Goal: Task Accomplishment & Management: Manage account settings

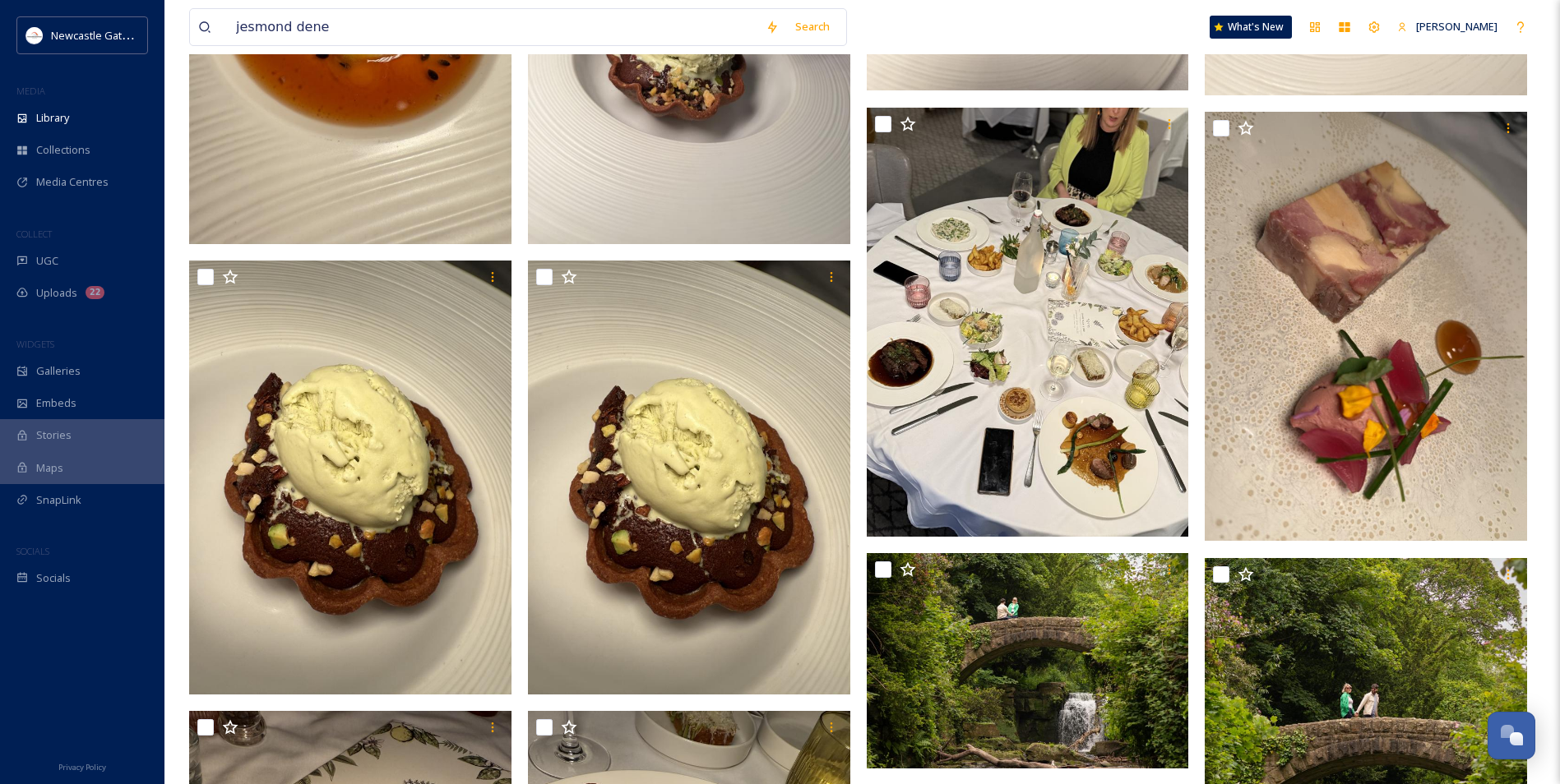
scroll to position [986, 0]
click at [194, 17] on div "jesmond dene Search" at bounding box center [518, 28] width 658 height 38
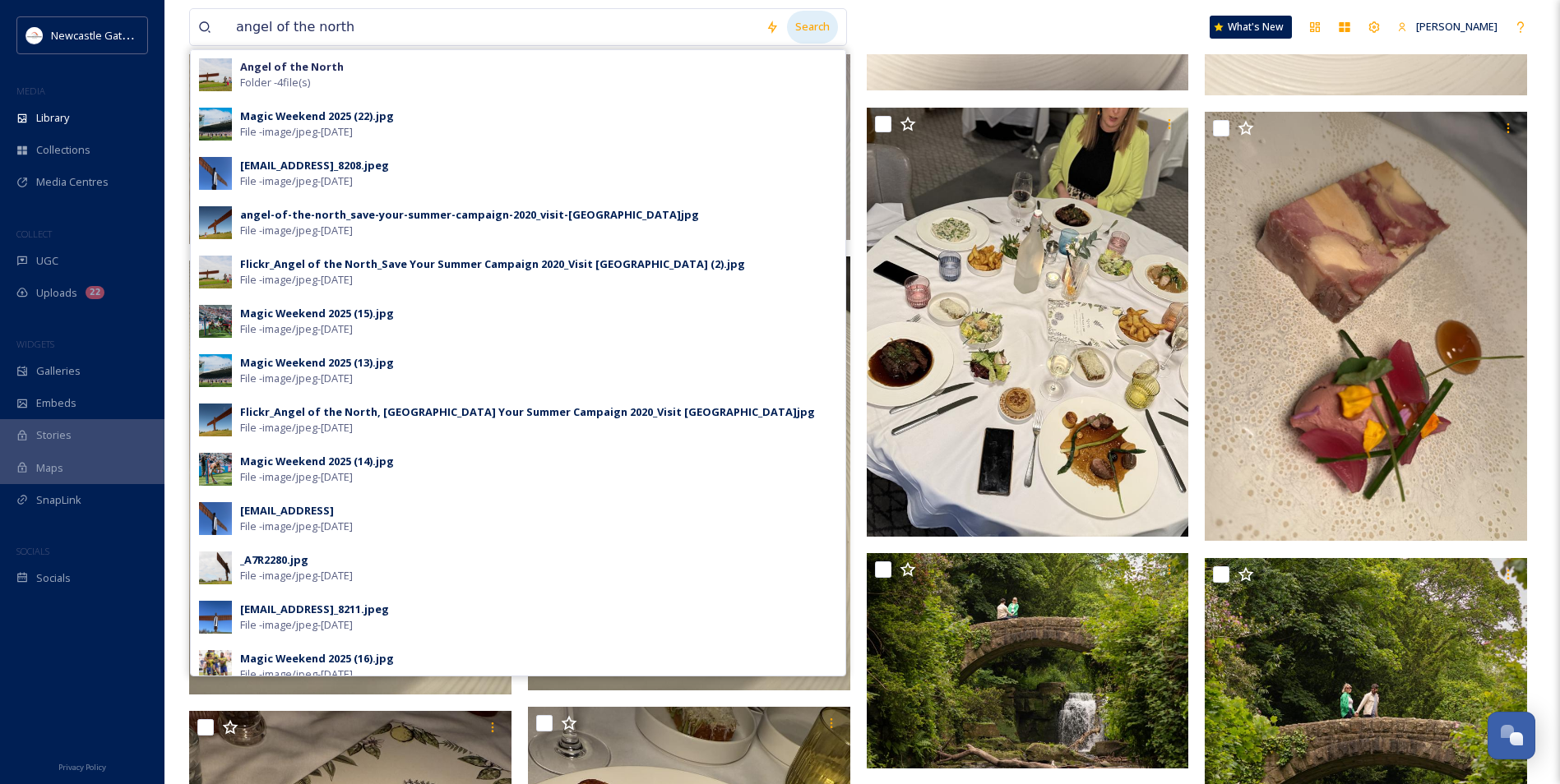
type input "angel of the north"
click at [823, 22] on div "Search" at bounding box center [812, 27] width 51 height 32
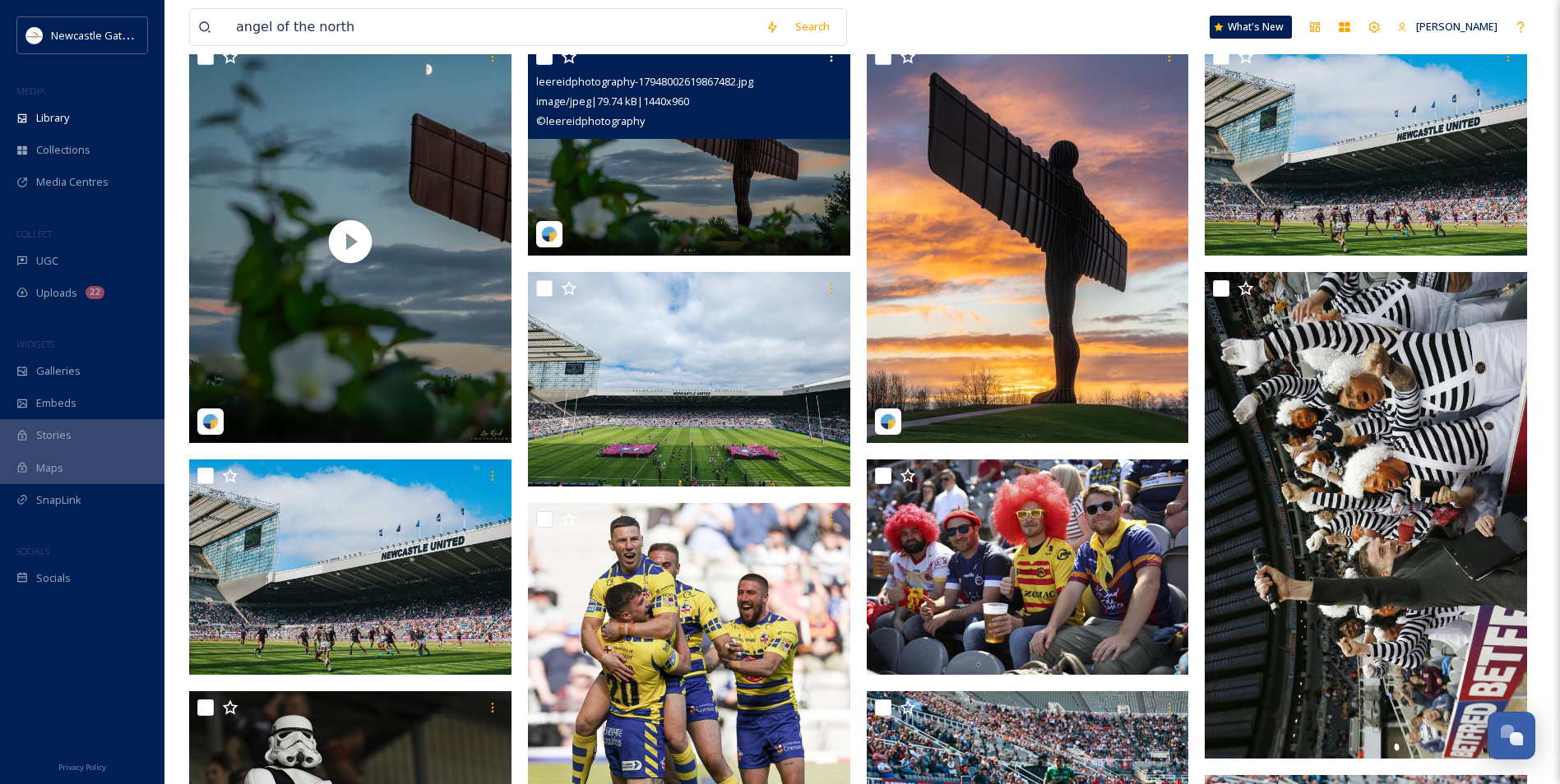
scroll to position [164, 0]
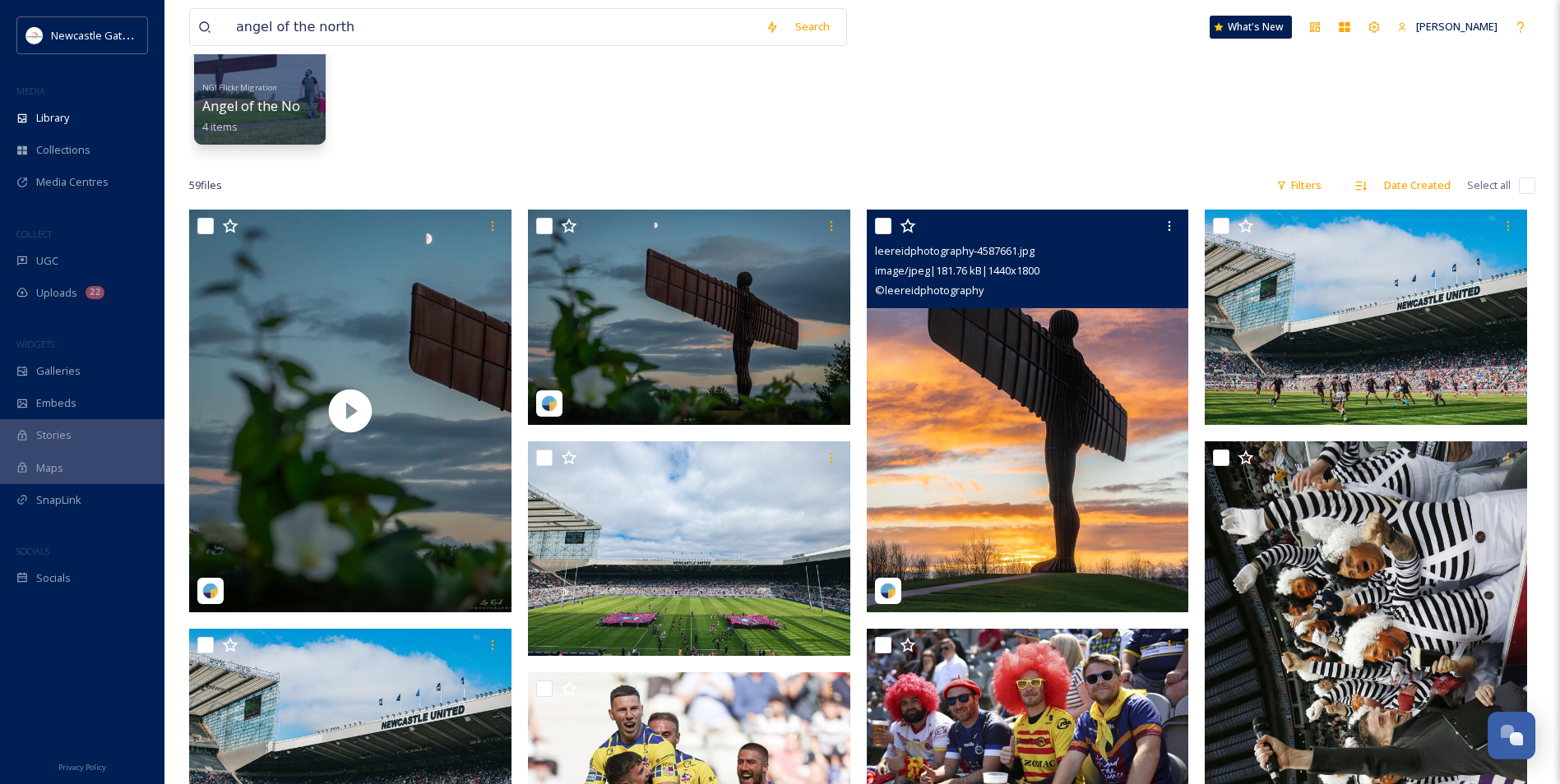
click at [1015, 366] on img at bounding box center [1027, 412] width 322 height 403
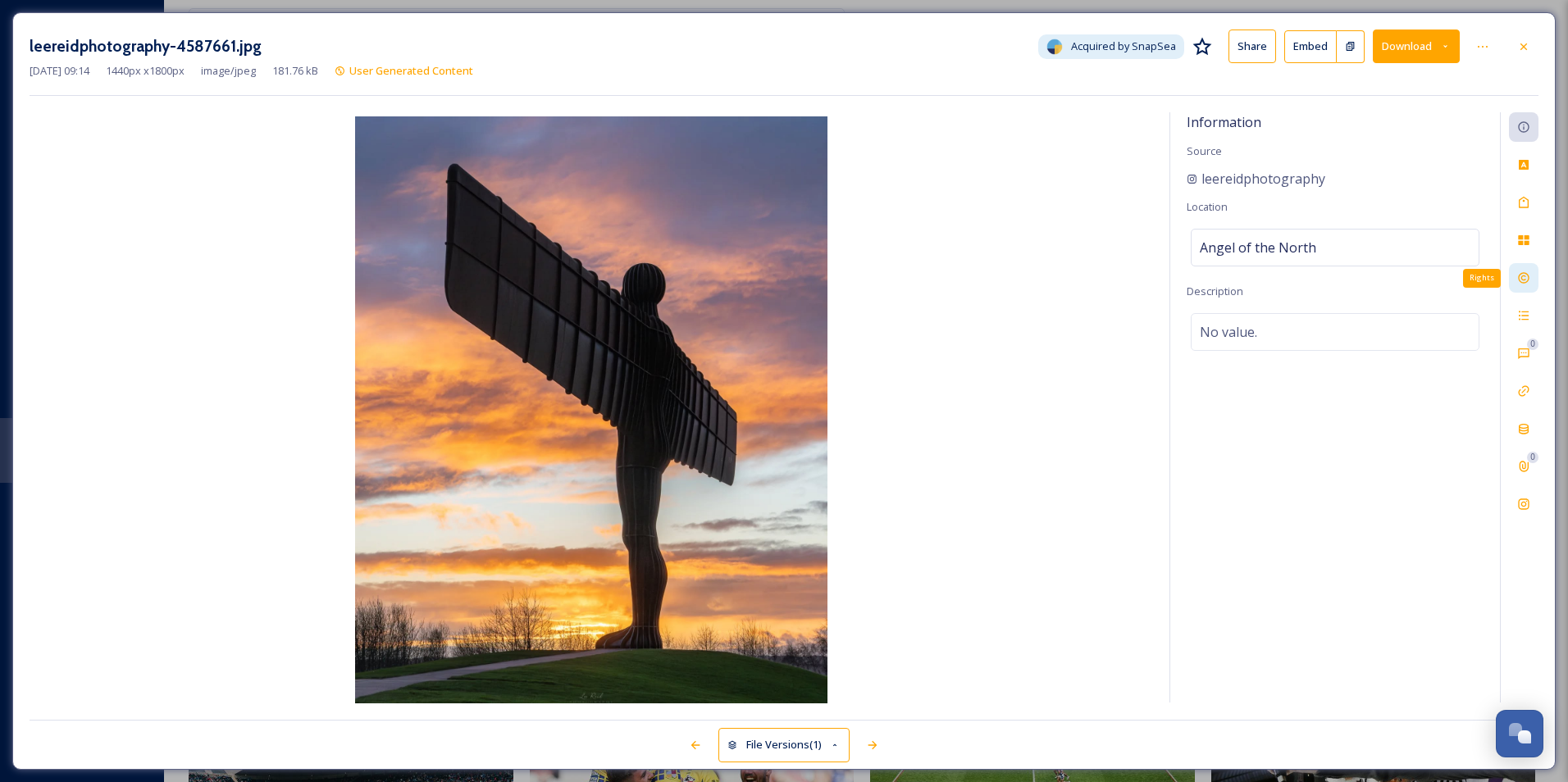
click at [1520, 279] on icon at bounding box center [1524, 278] width 13 height 13
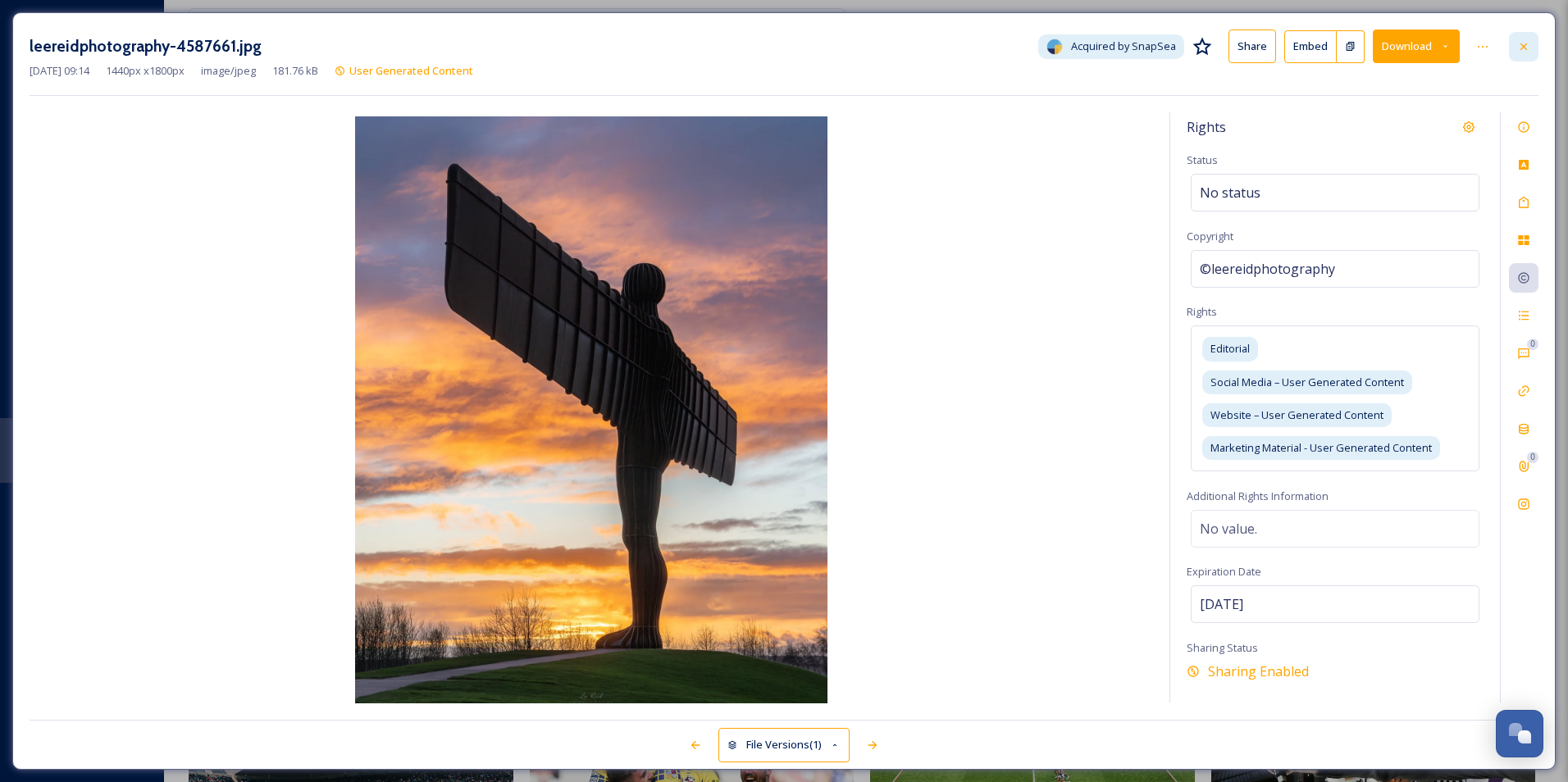
click at [1522, 45] on icon at bounding box center [1523, 46] width 7 height 7
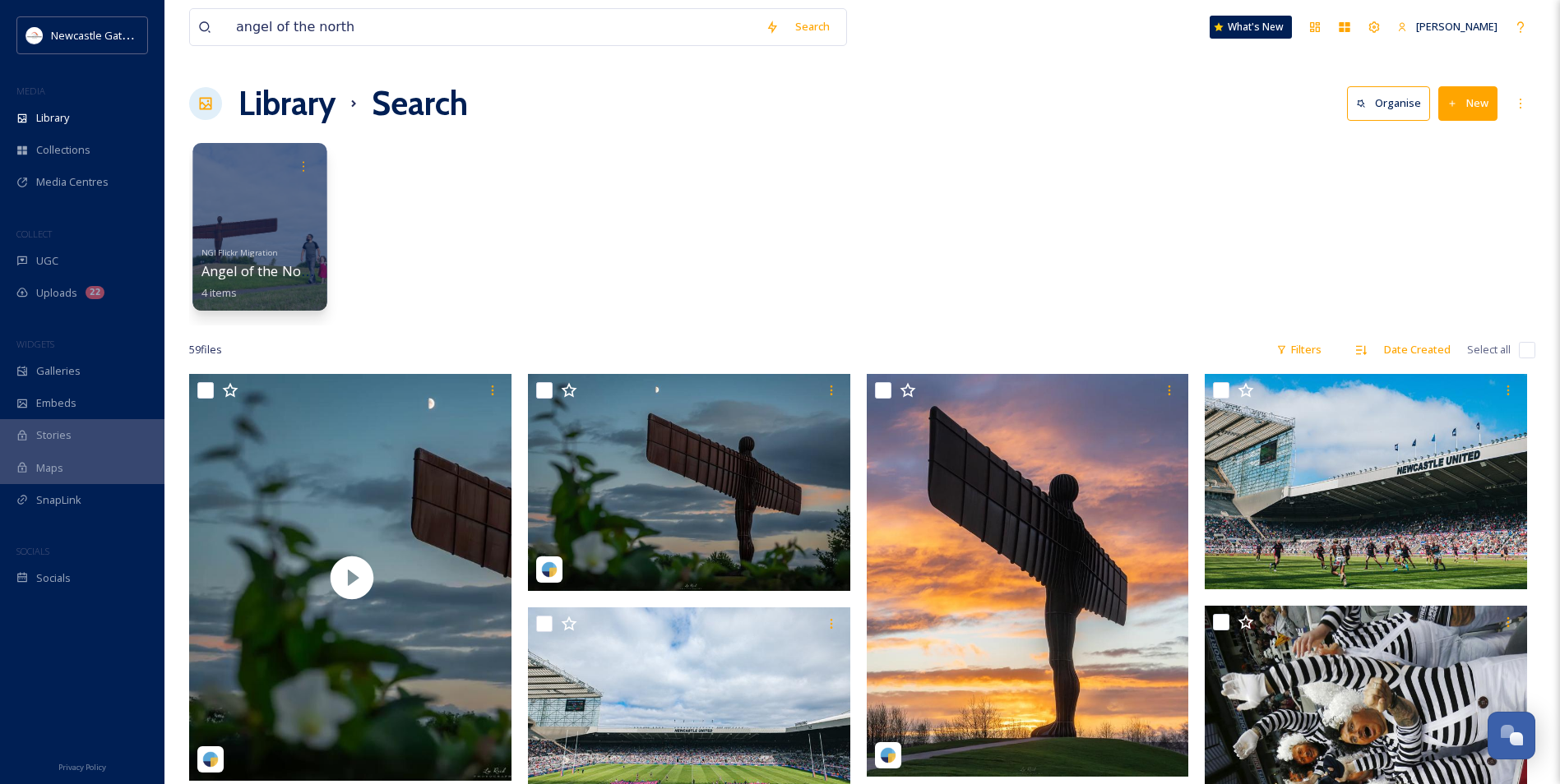
click at [273, 204] on div at bounding box center [259, 227] width 134 height 168
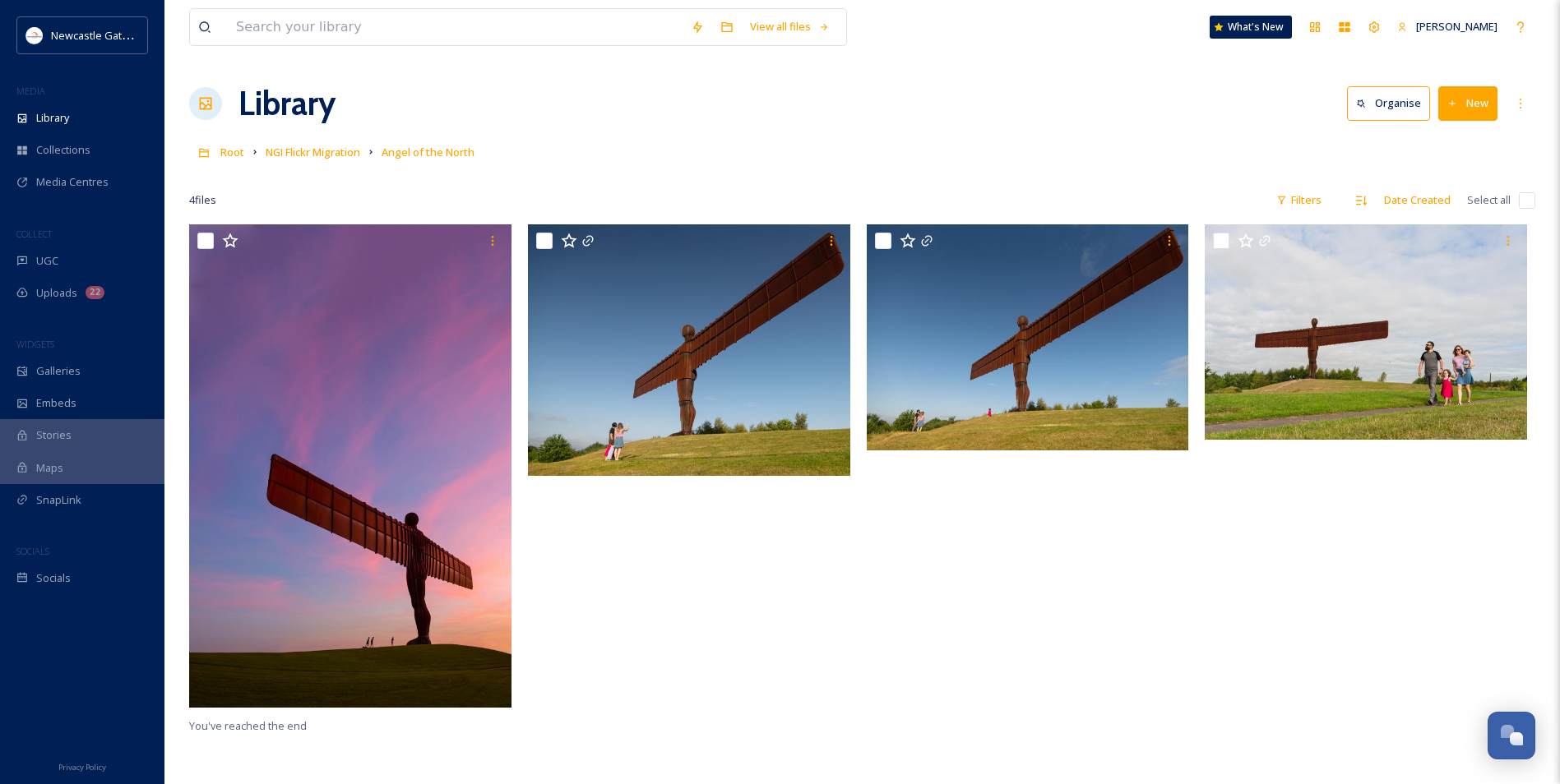
scroll to position [82, 0]
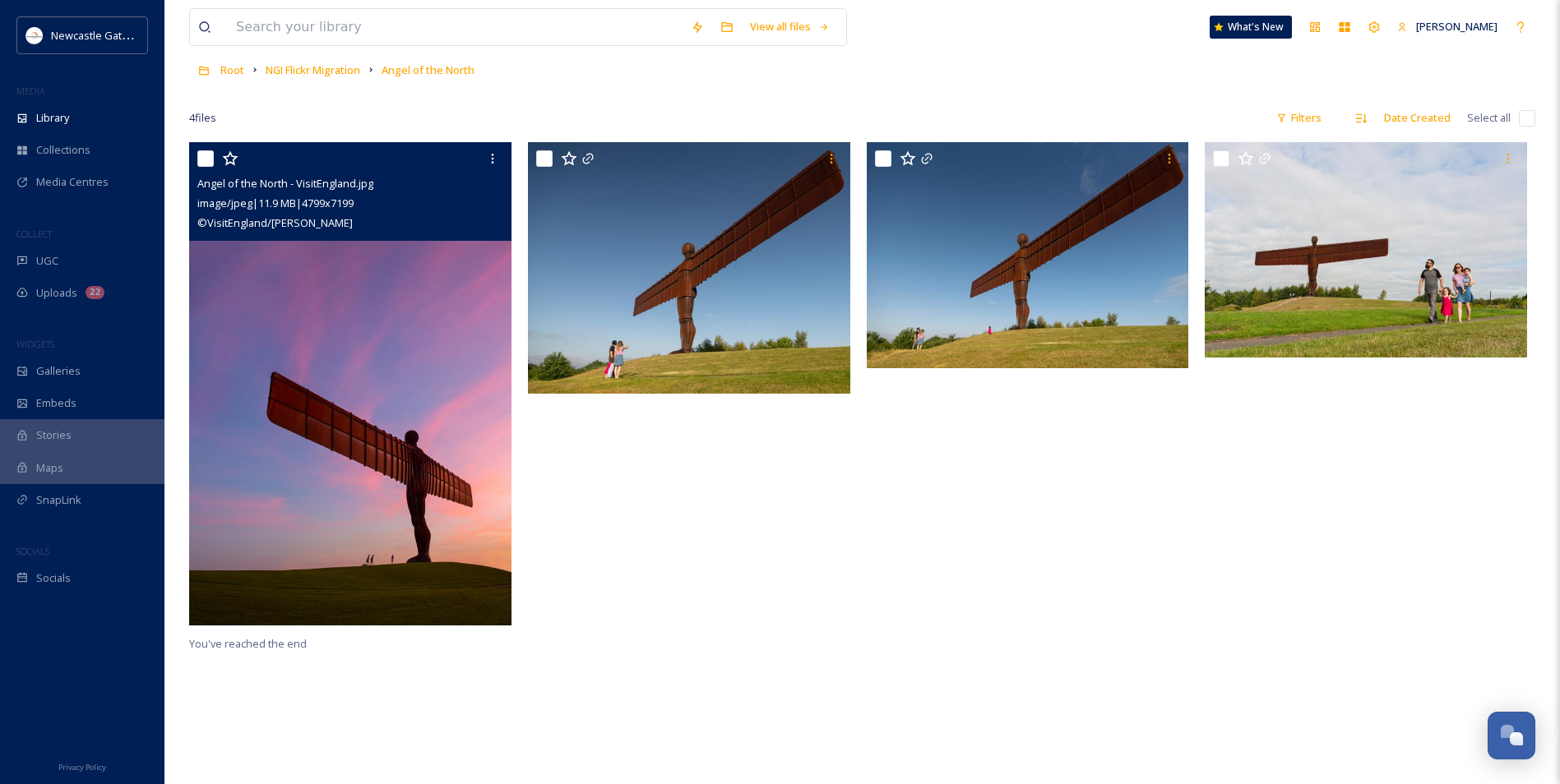
click at [339, 470] on img at bounding box center [350, 384] width 322 height 483
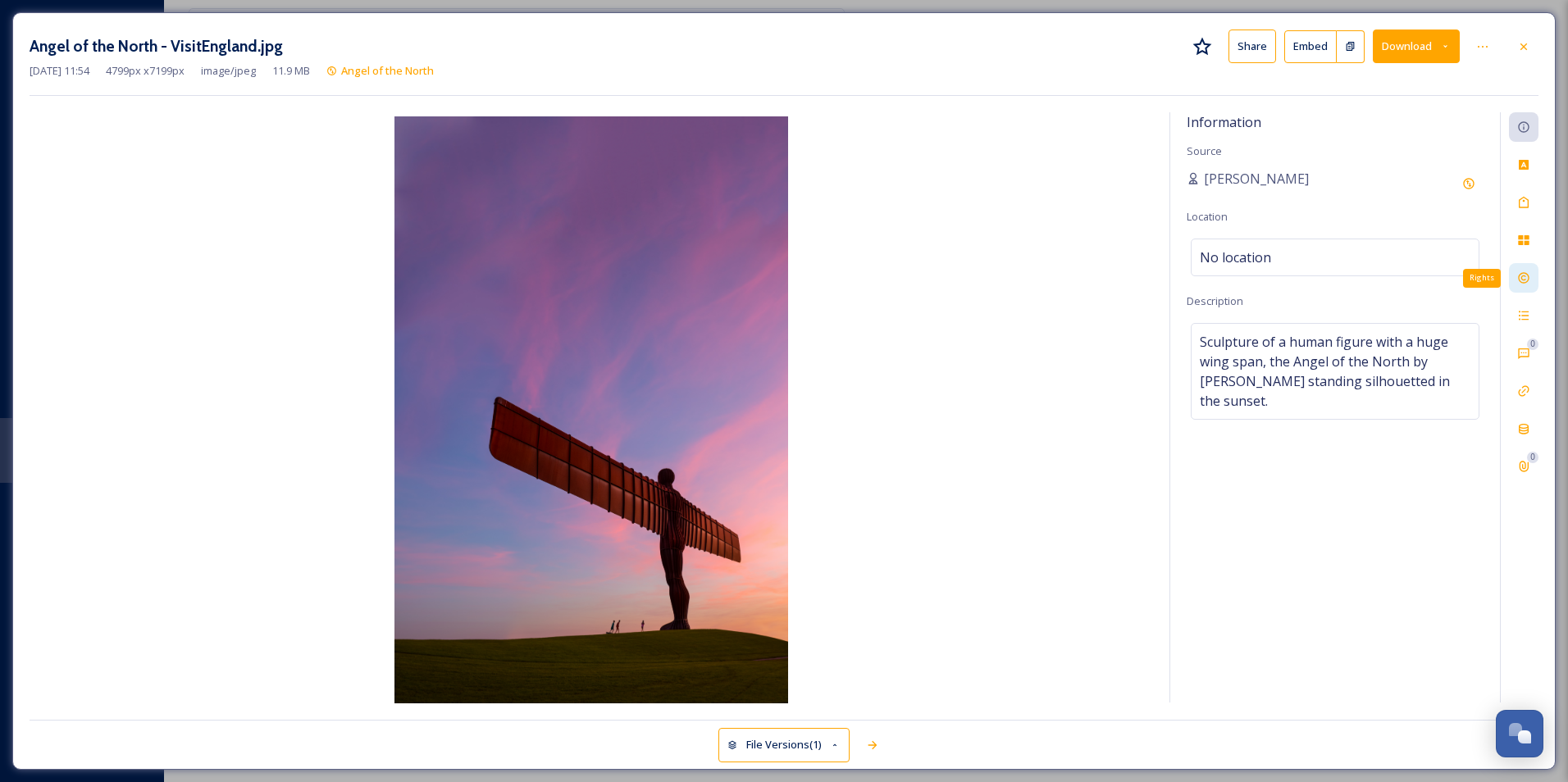
click at [1518, 278] on icon at bounding box center [1523, 278] width 10 height 10
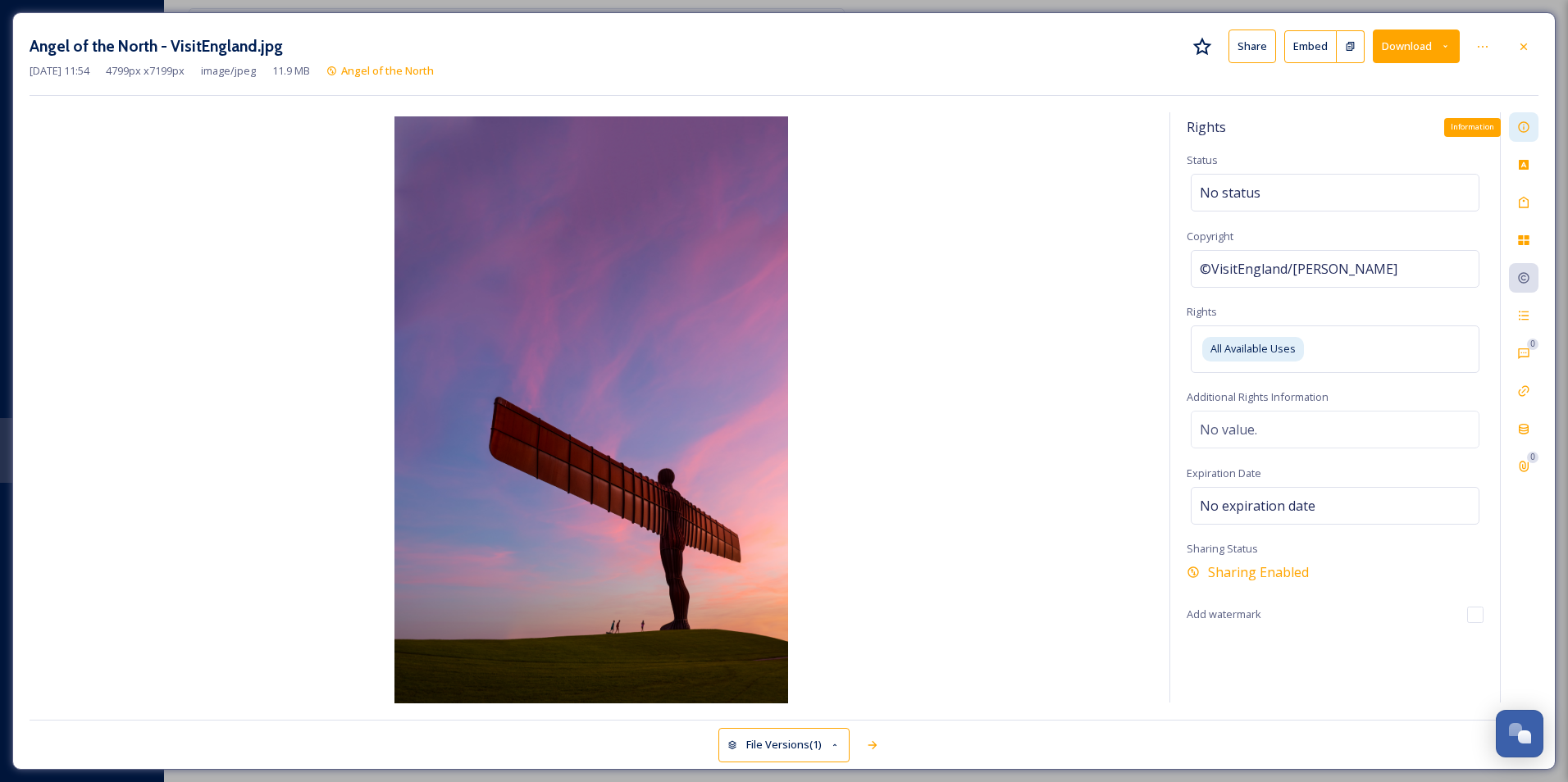
click at [1524, 130] on icon at bounding box center [1524, 128] width 13 height 13
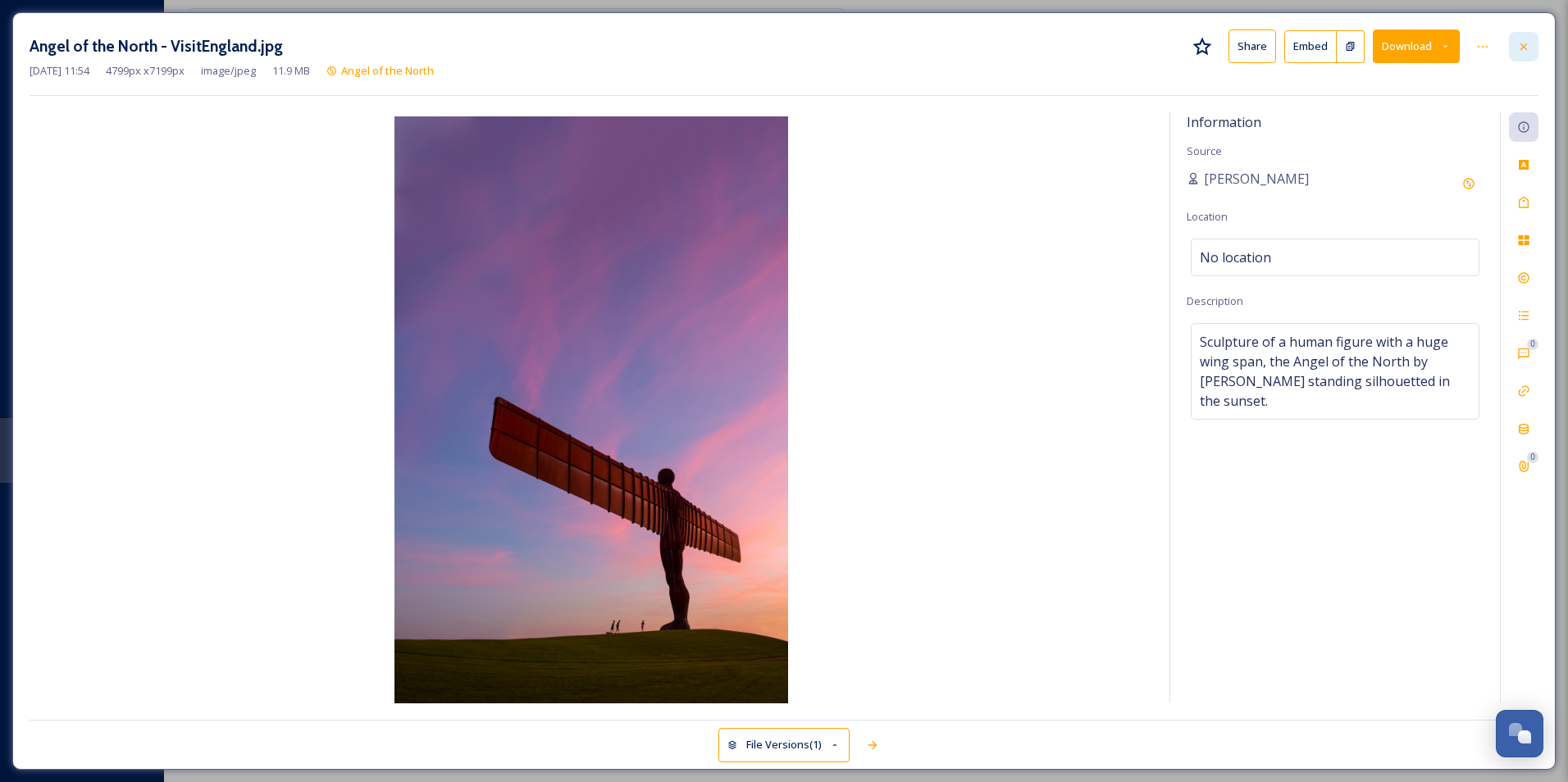
click at [1525, 46] on icon at bounding box center [1524, 47] width 13 height 13
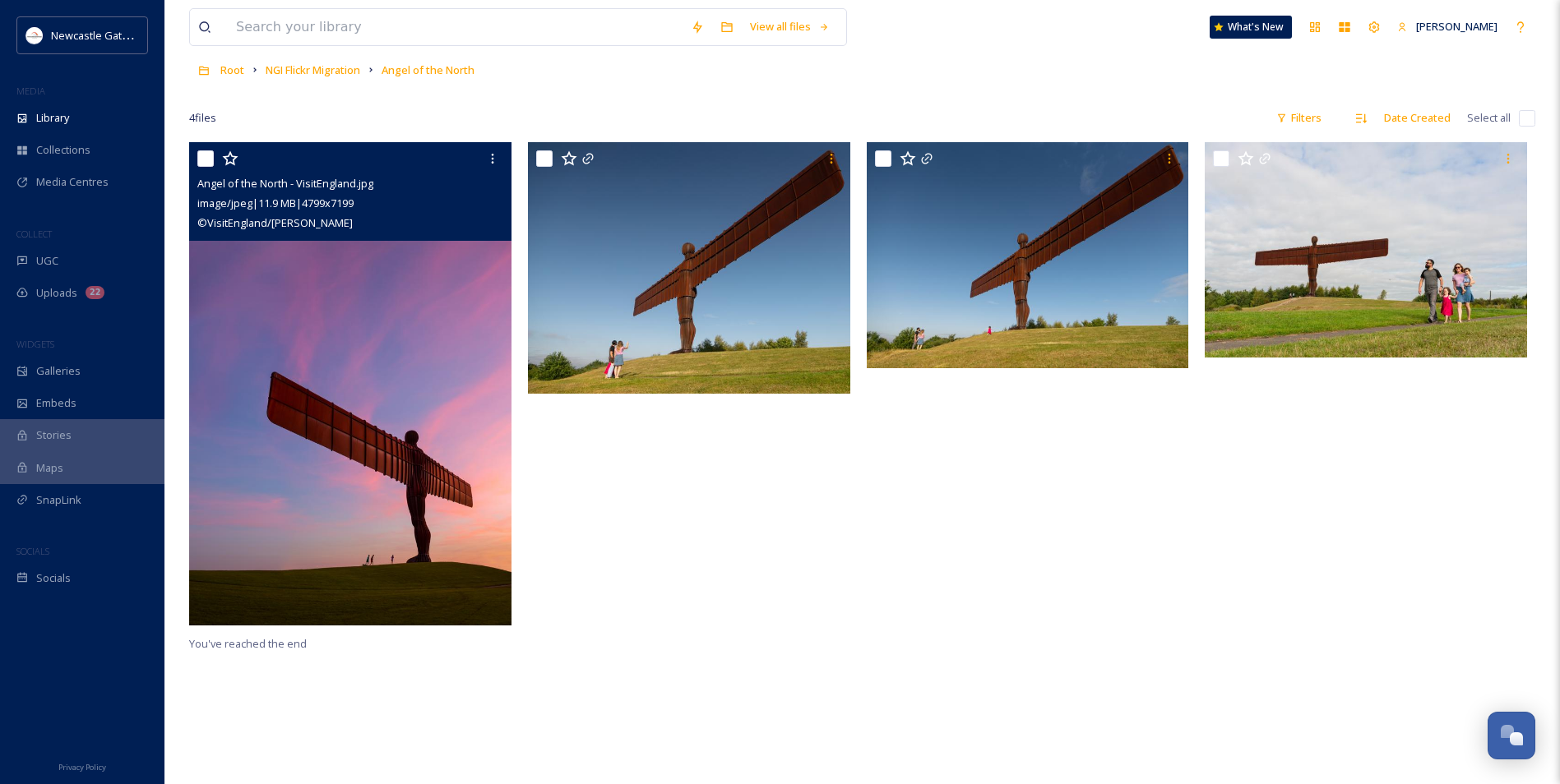
click at [739, 468] on div at bounding box center [694, 388] width 331 height 492
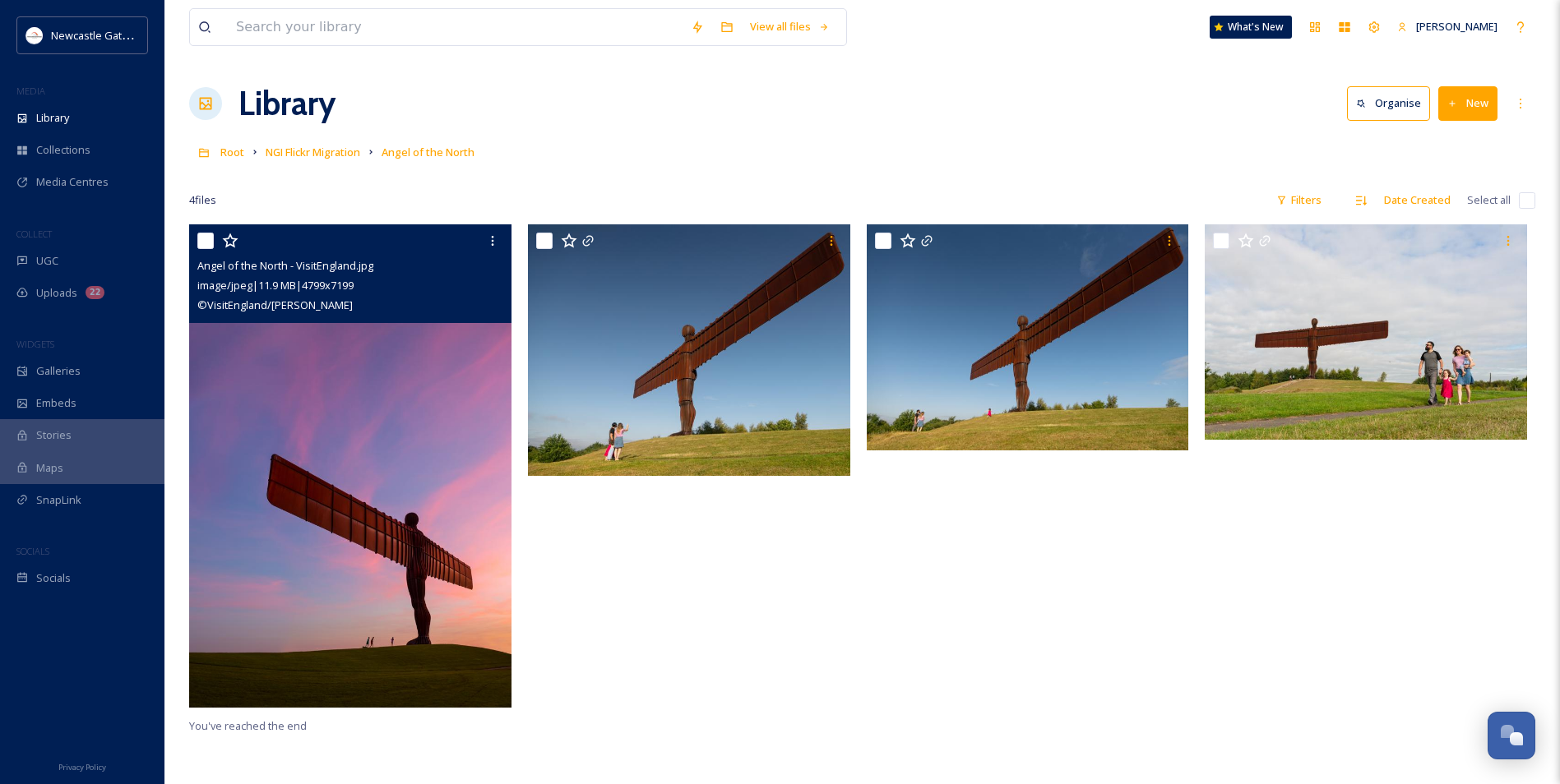
click at [340, 429] on img at bounding box center [350, 466] width 322 height 483
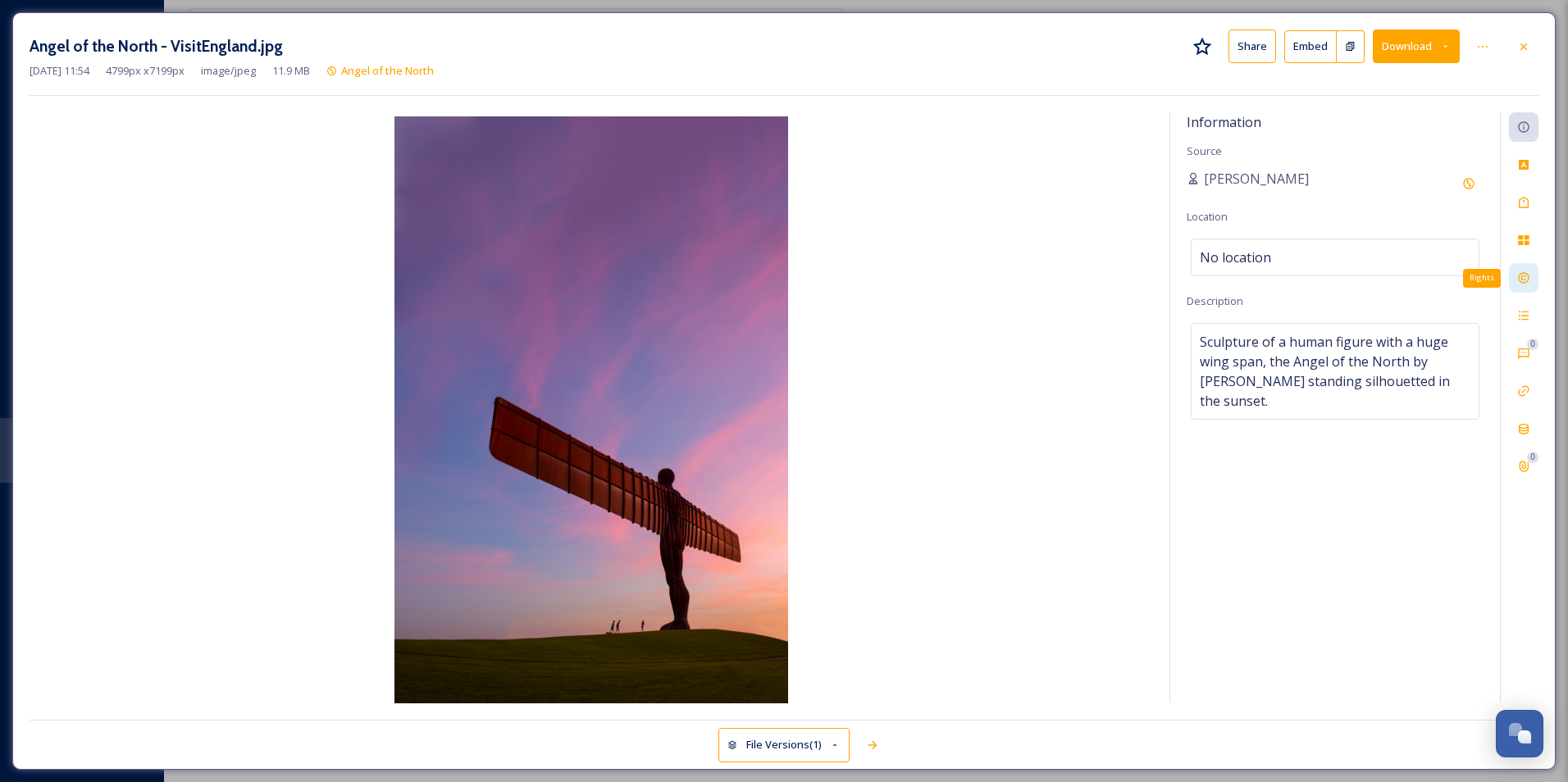
click at [1531, 277] on div "Rights" at bounding box center [1523, 277] width 30 height 30
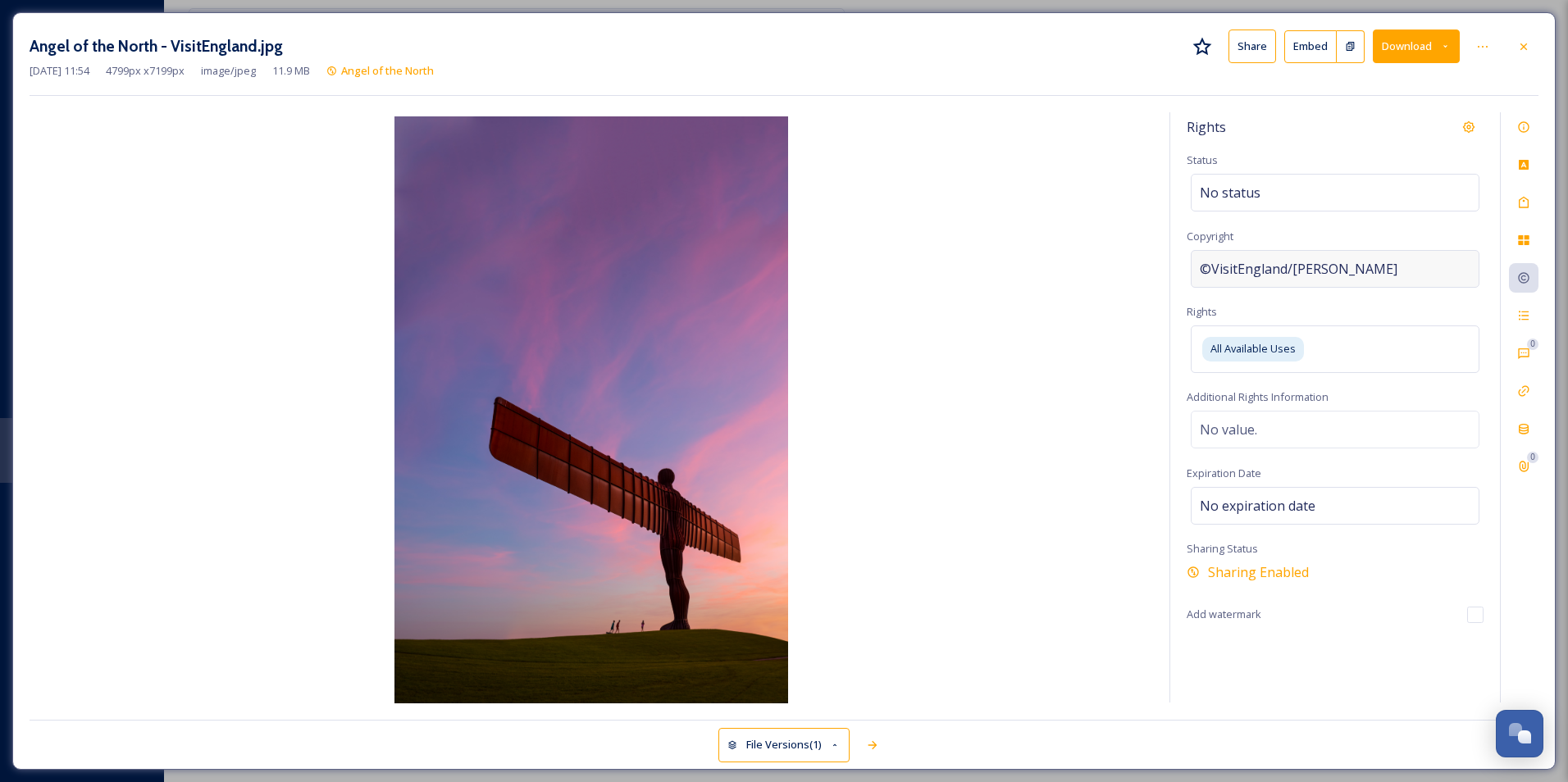
click at [1288, 269] on span "©VisitEngland/[PERSON_NAME]" at bounding box center [1298, 269] width 197 height 20
click at [1135, 293] on img at bounding box center [591, 411] width 1123 height 591
click at [1520, 127] on icon at bounding box center [1524, 128] width 13 height 13
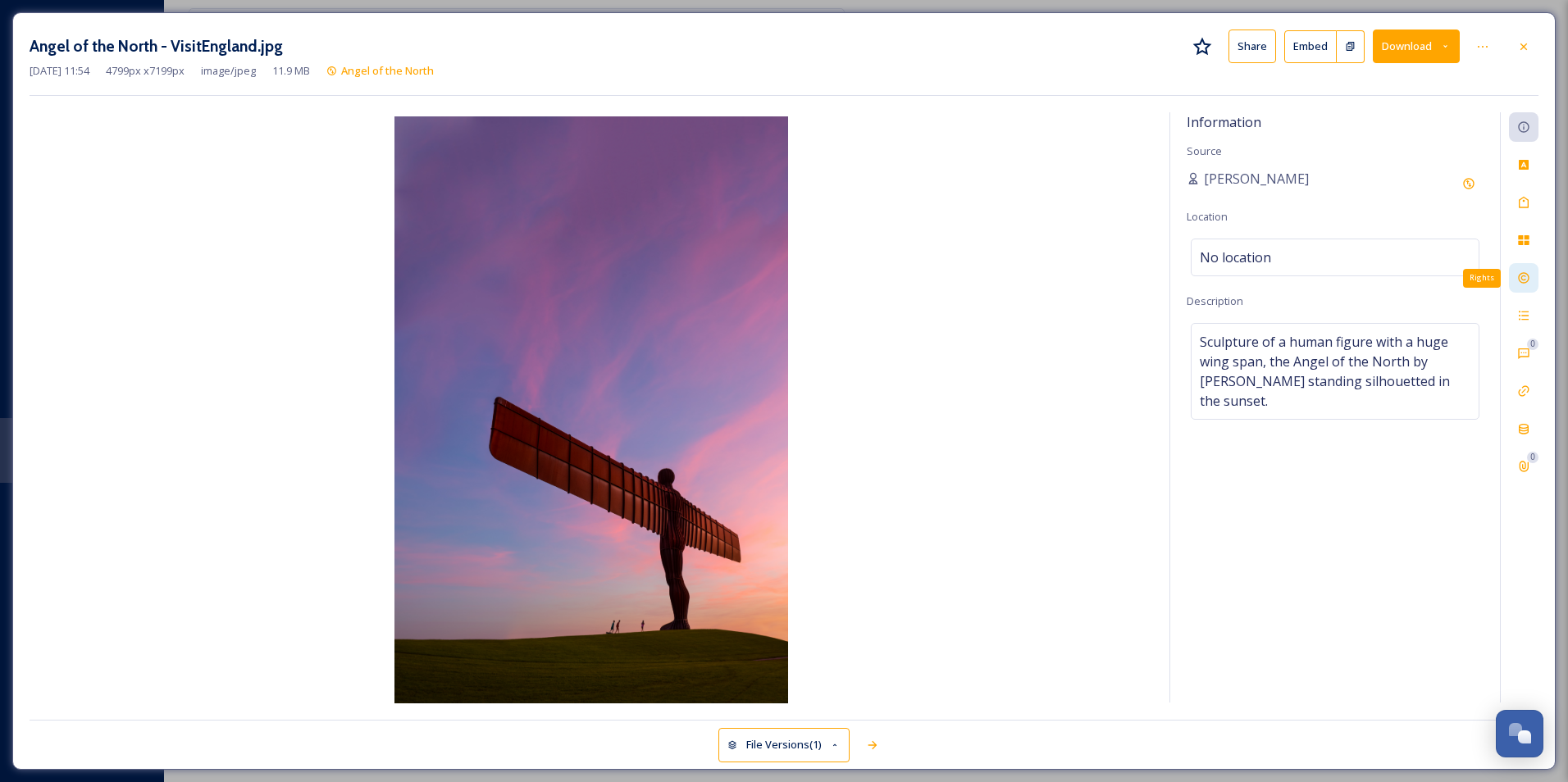
click at [1526, 276] on icon at bounding box center [1524, 278] width 13 height 13
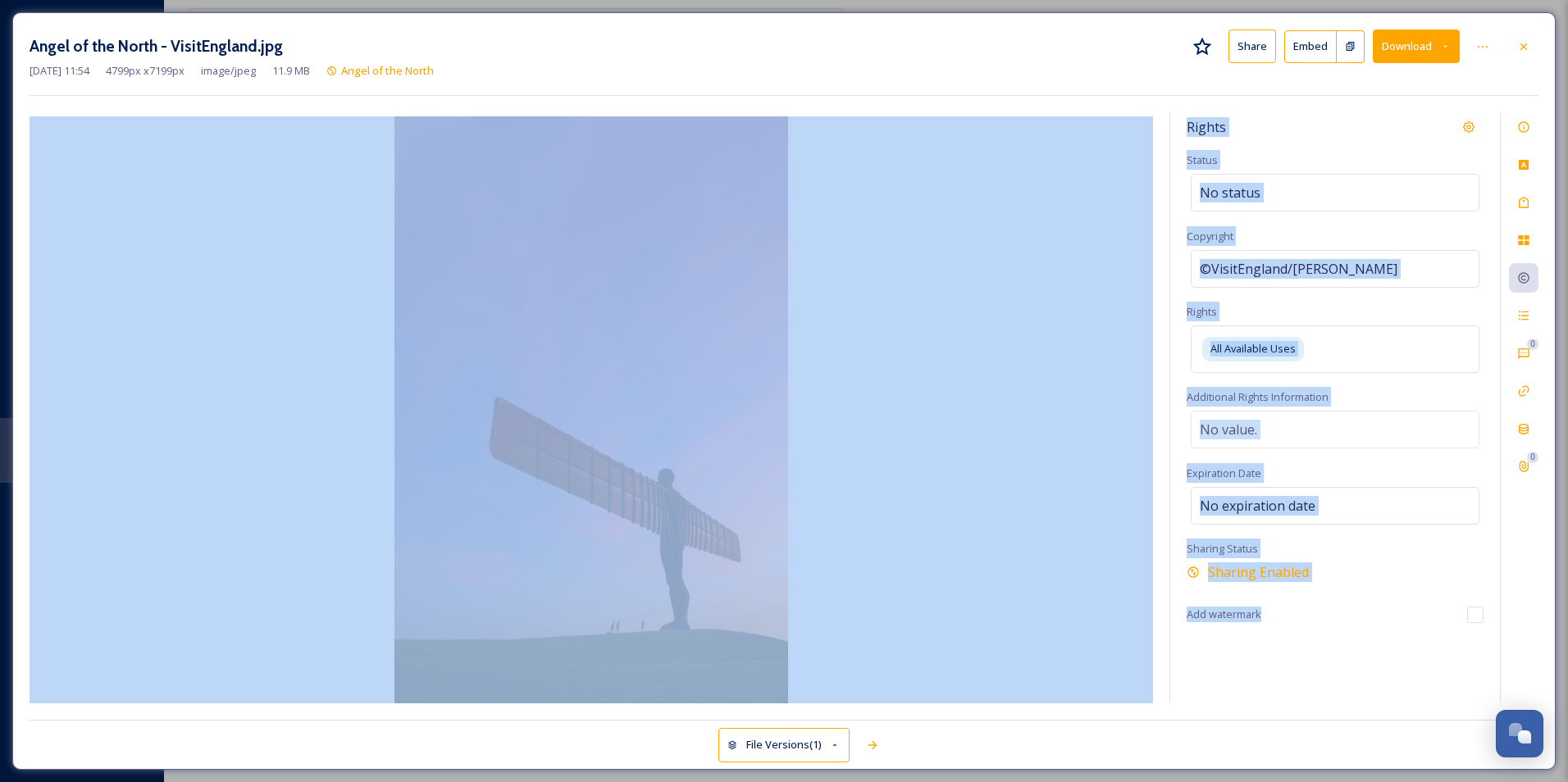
drag, startPoint x: 295, startPoint y: 107, endPoint x: 1541, endPoint y: 363, distance: 1272.0
click at [1541, 363] on div "Angel of the North - VisitEngland.jpg Share Embed Download [DATE] 11:54 4799 px…" at bounding box center [784, 391] width 1543 height 757
click at [937, 106] on div "Angel of the North - VisitEngland.jpg Share Embed Download [DATE] 11:54 4799 px…" at bounding box center [784, 391] width 1543 height 757
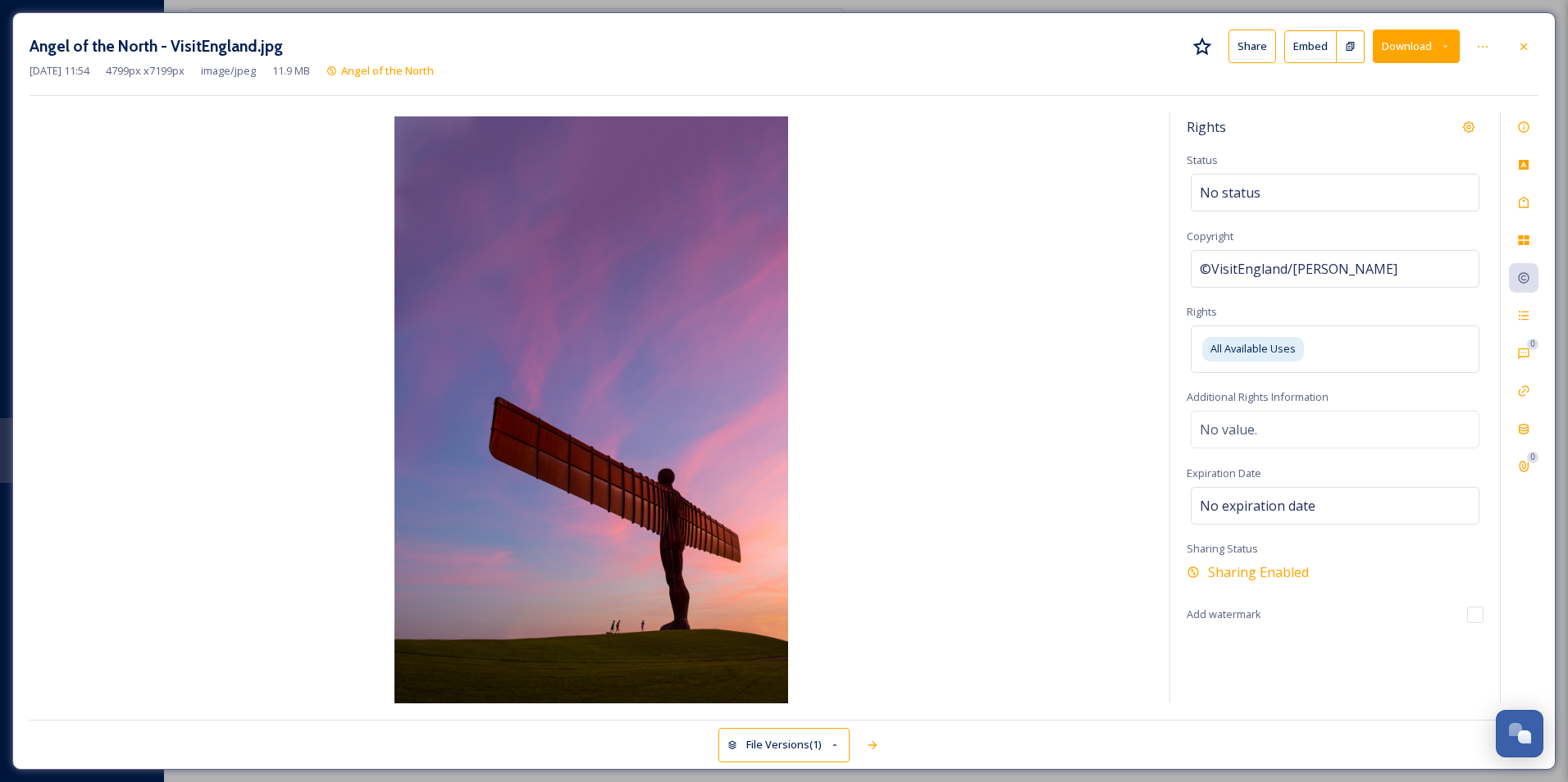
drag, startPoint x: 306, startPoint y: 115, endPoint x: 231, endPoint y: 205, distance: 117.2
click at [231, 205] on img at bounding box center [591, 411] width 1123 height 591
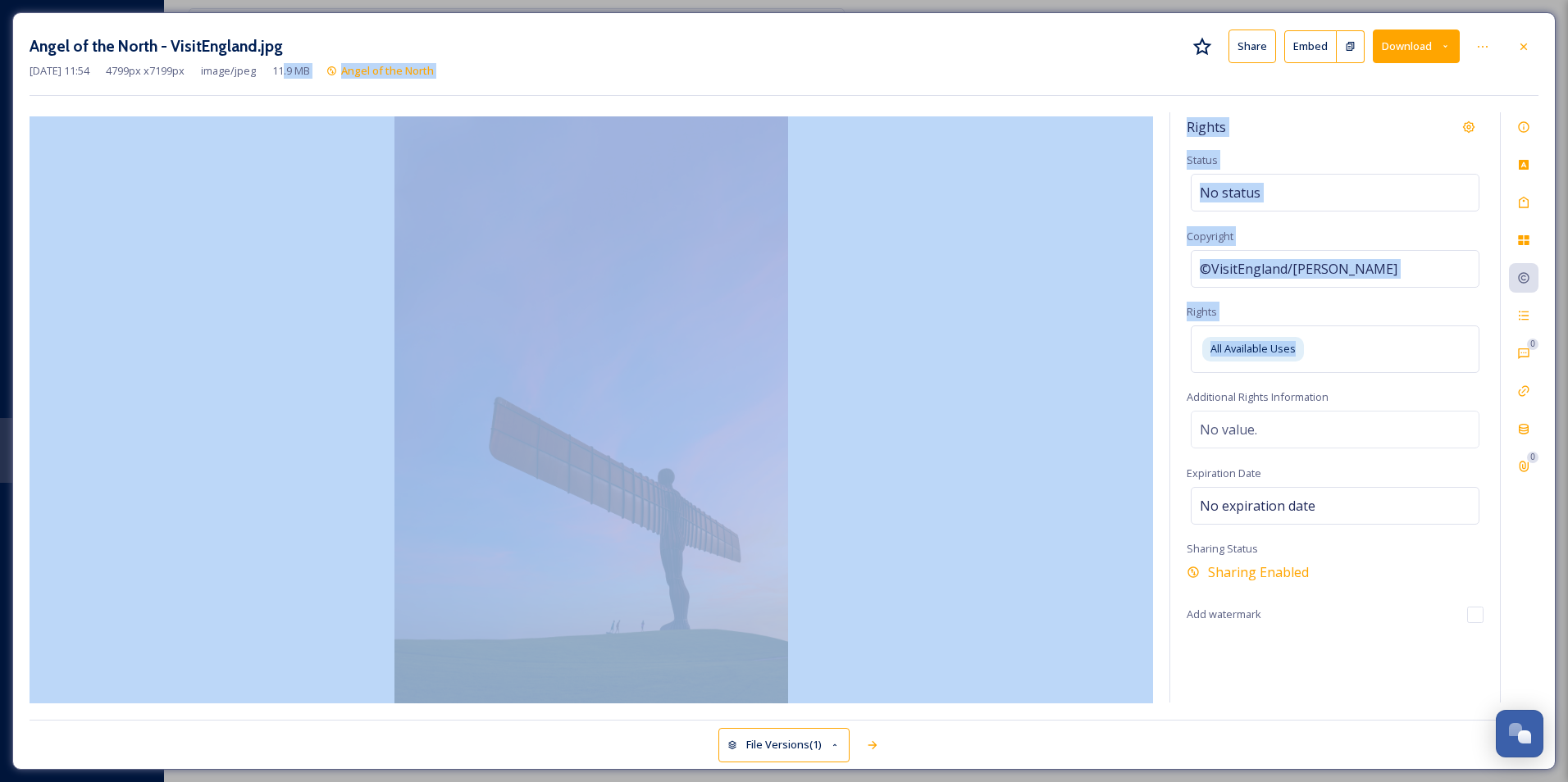
drag, startPoint x: 318, startPoint y: 103, endPoint x: 1477, endPoint y: 374, distance: 1190.3
click at [1477, 374] on div "Angel of the North - VisitEngland.jpg Share Embed Download [DATE] 11:54 4799 px…" at bounding box center [784, 391] width 1543 height 757
click at [598, 237] on img at bounding box center [591, 411] width 1123 height 591
click at [771, 271] on img at bounding box center [591, 411] width 1123 height 591
click at [996, 588] on img at bounding box center [591, 411] width 1123 height 591
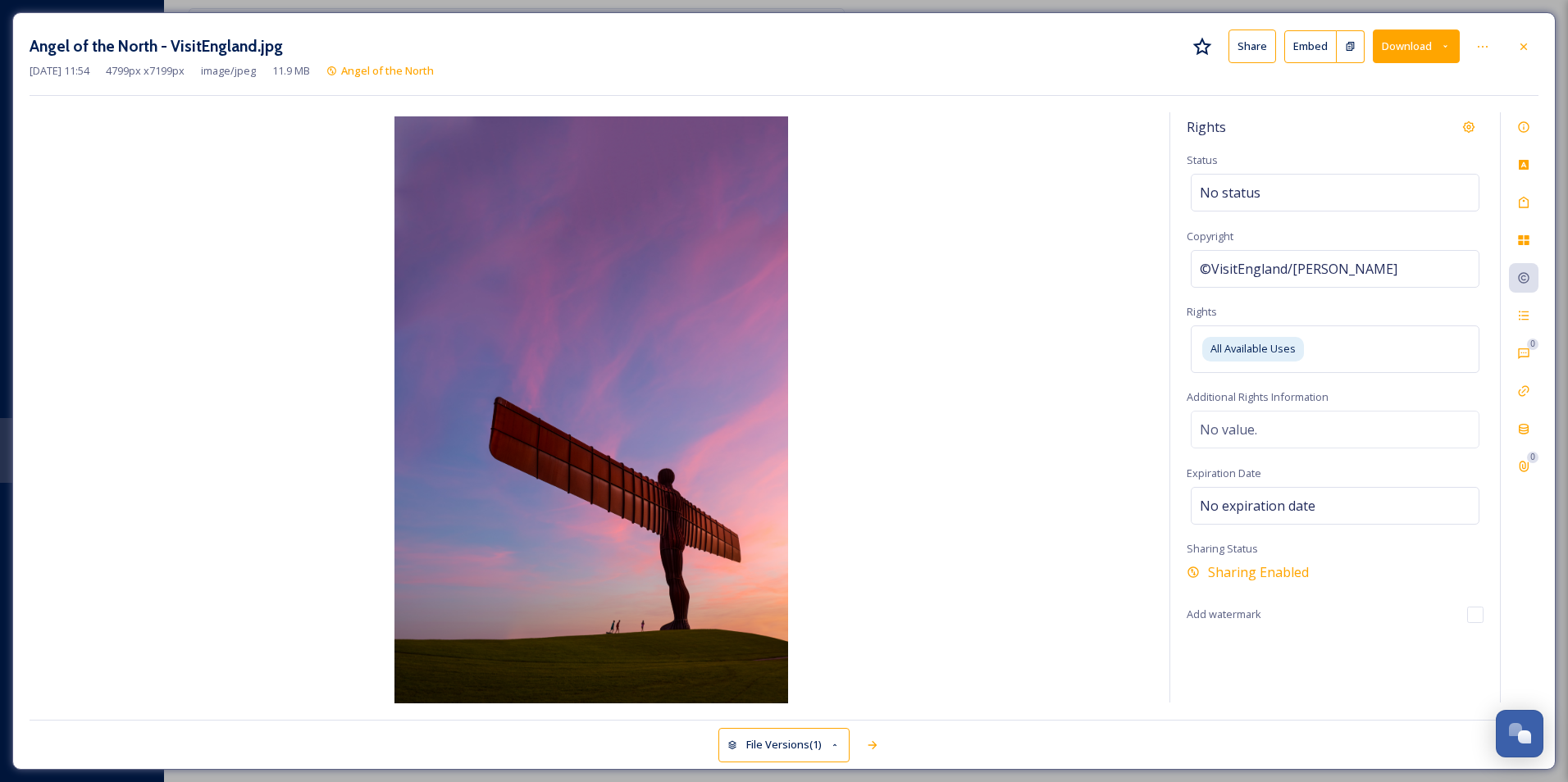
click at [1255, 660] on div "Rights Status No status Copyright ©VisitEngland/[PERSON_NAME] Rights All Availa…" at bounding box center [1336, 408] width 330 height 591
click at [1524, 37] on div at bounding box center [1523, 47] width 30 height 30
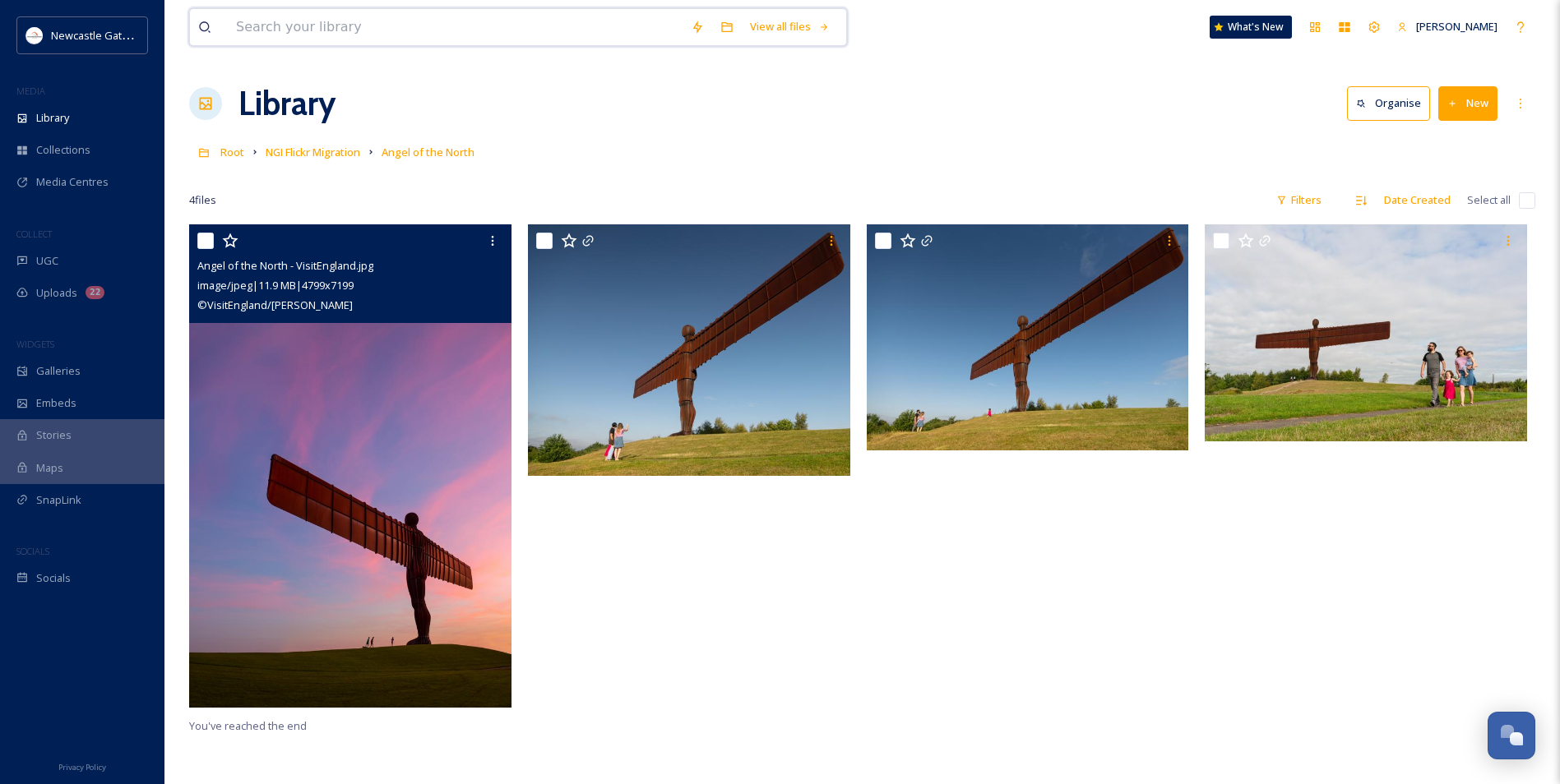
click at [491, 35] on input at bounding box center [455, 27] width 455 height 36
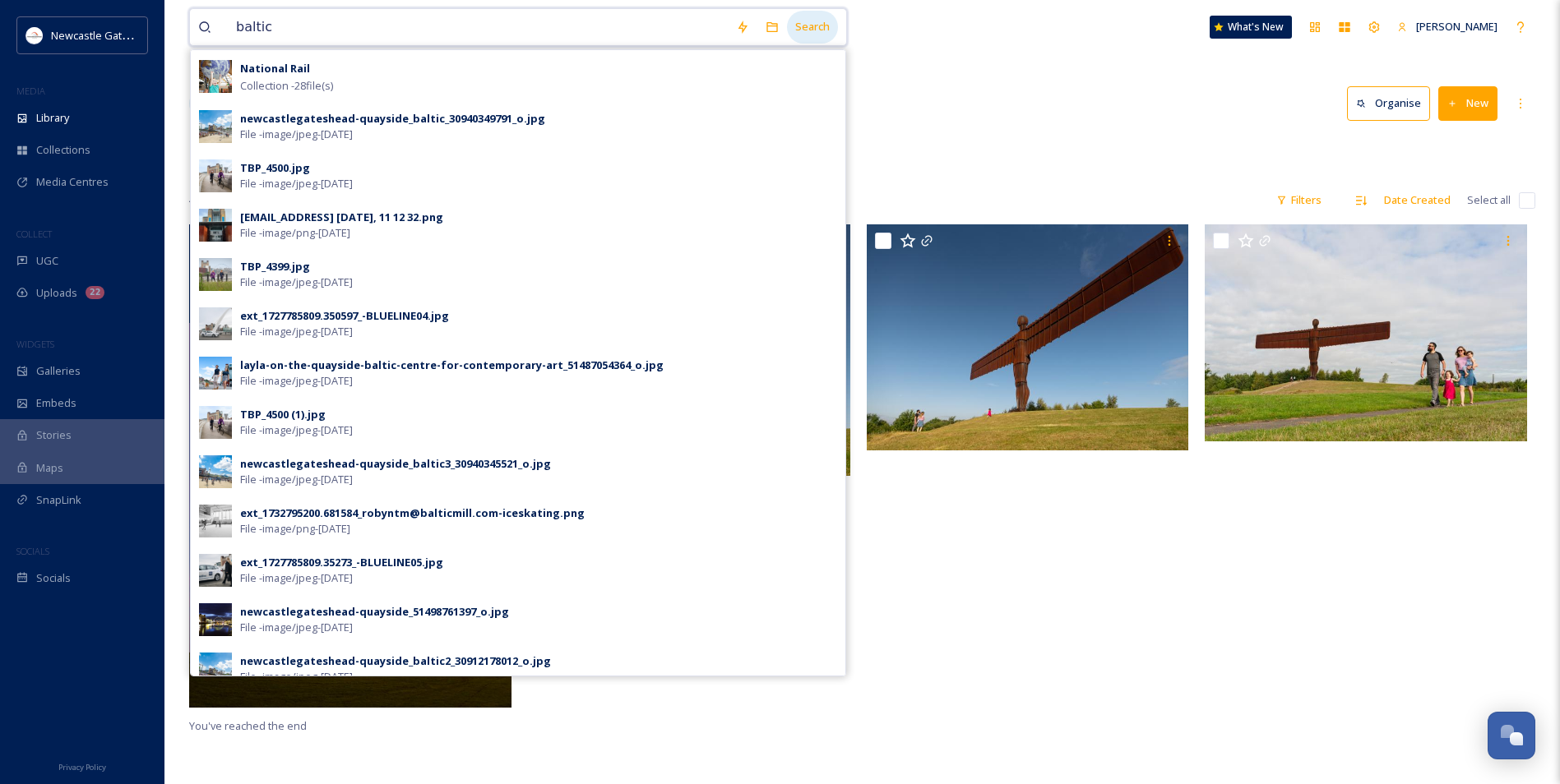
type input "baltic"
click at [828, 20] on div "Search" at bounding box center [812, 27] width 51 height 32
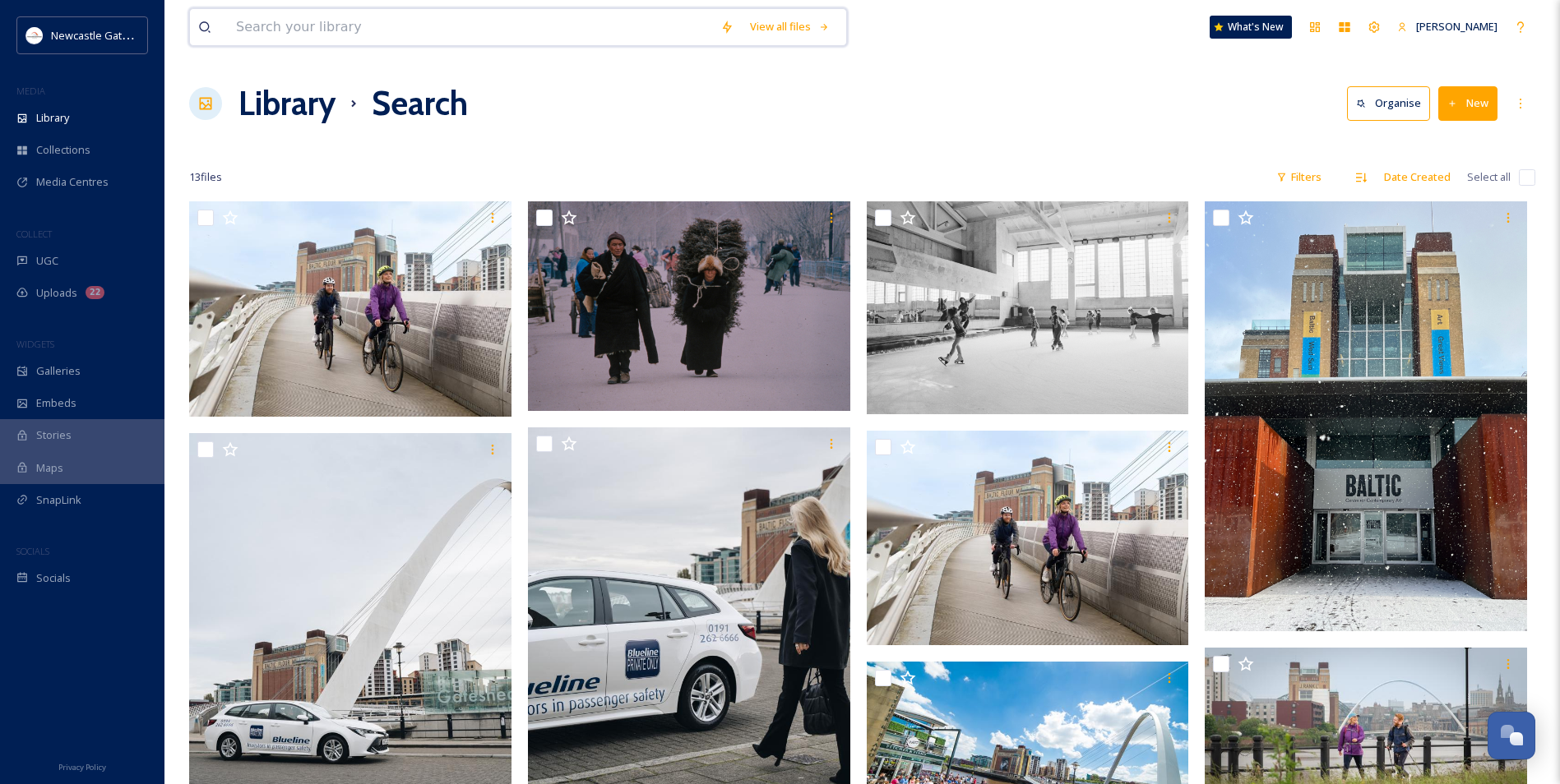
click at [383, 21] on input at bounding box center [469, 27] width 484 height 36
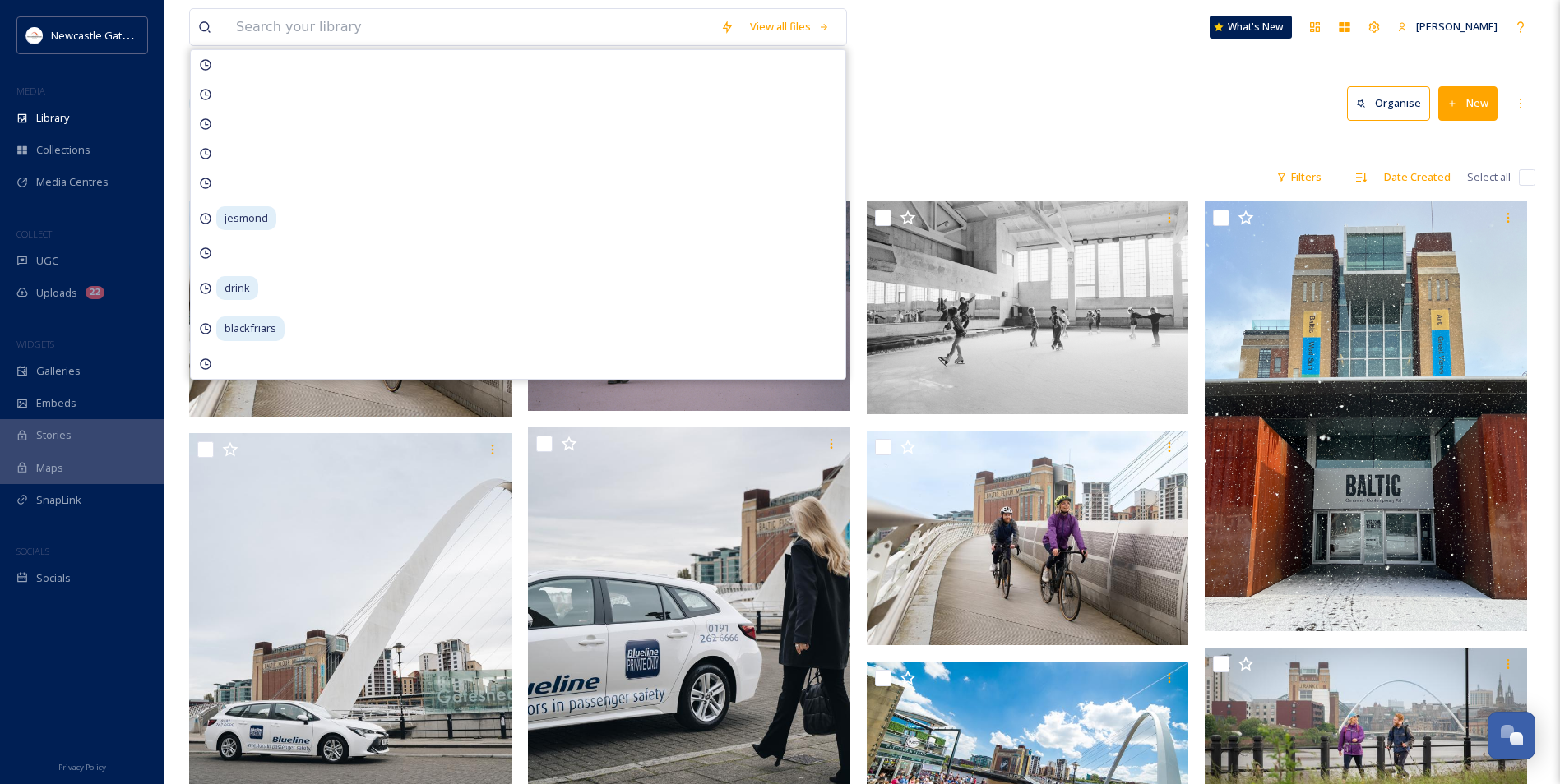
click at [949, 71] on div "View all files jesmond drink blackfriars What's New [PERSON_NAME] Library Searc…" at bounding box center [862, 663] width 1396 height 1326
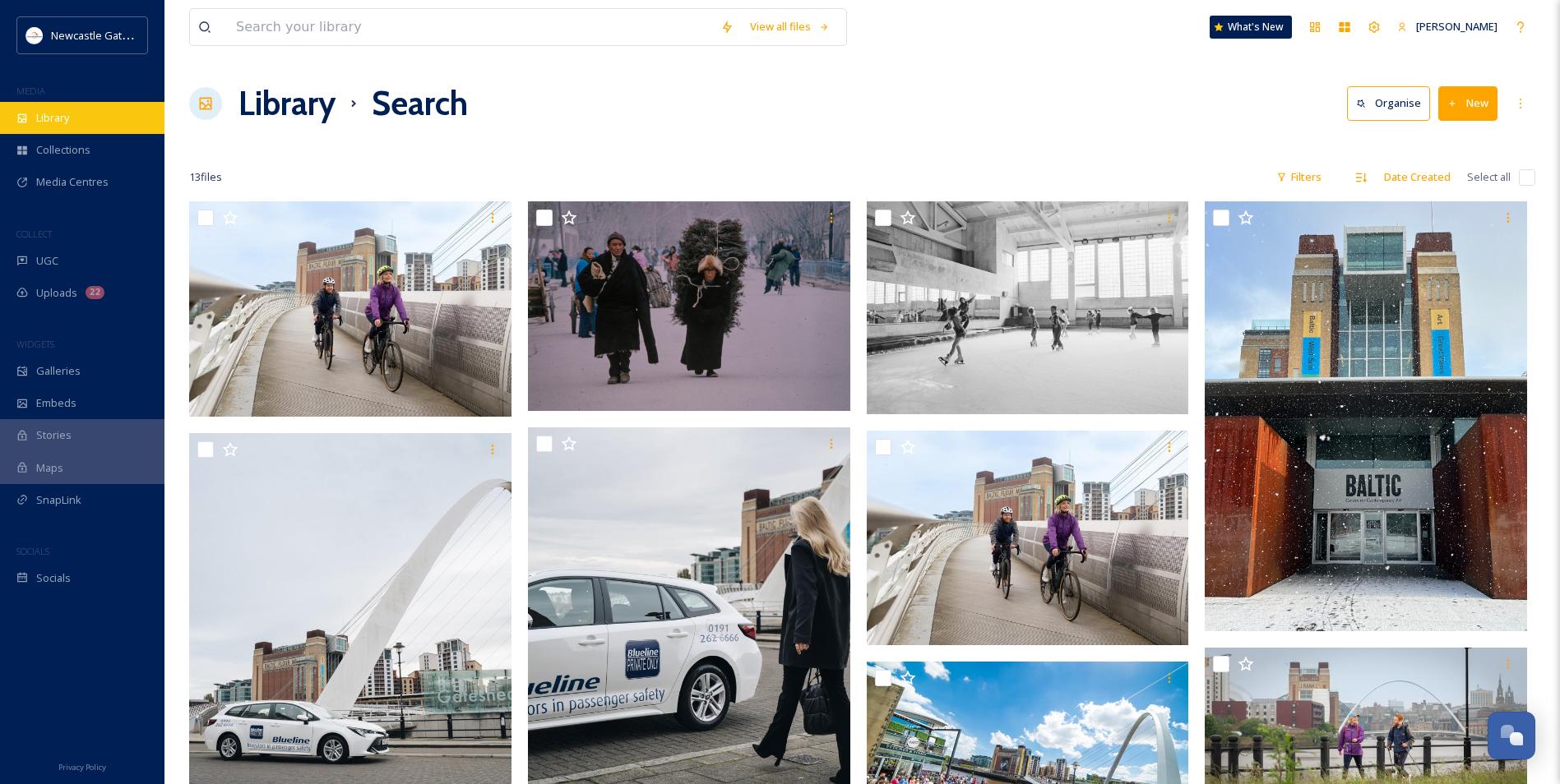
click at [43, 122] on span "Library" at bounding box center [53, 117] width 32 height 15
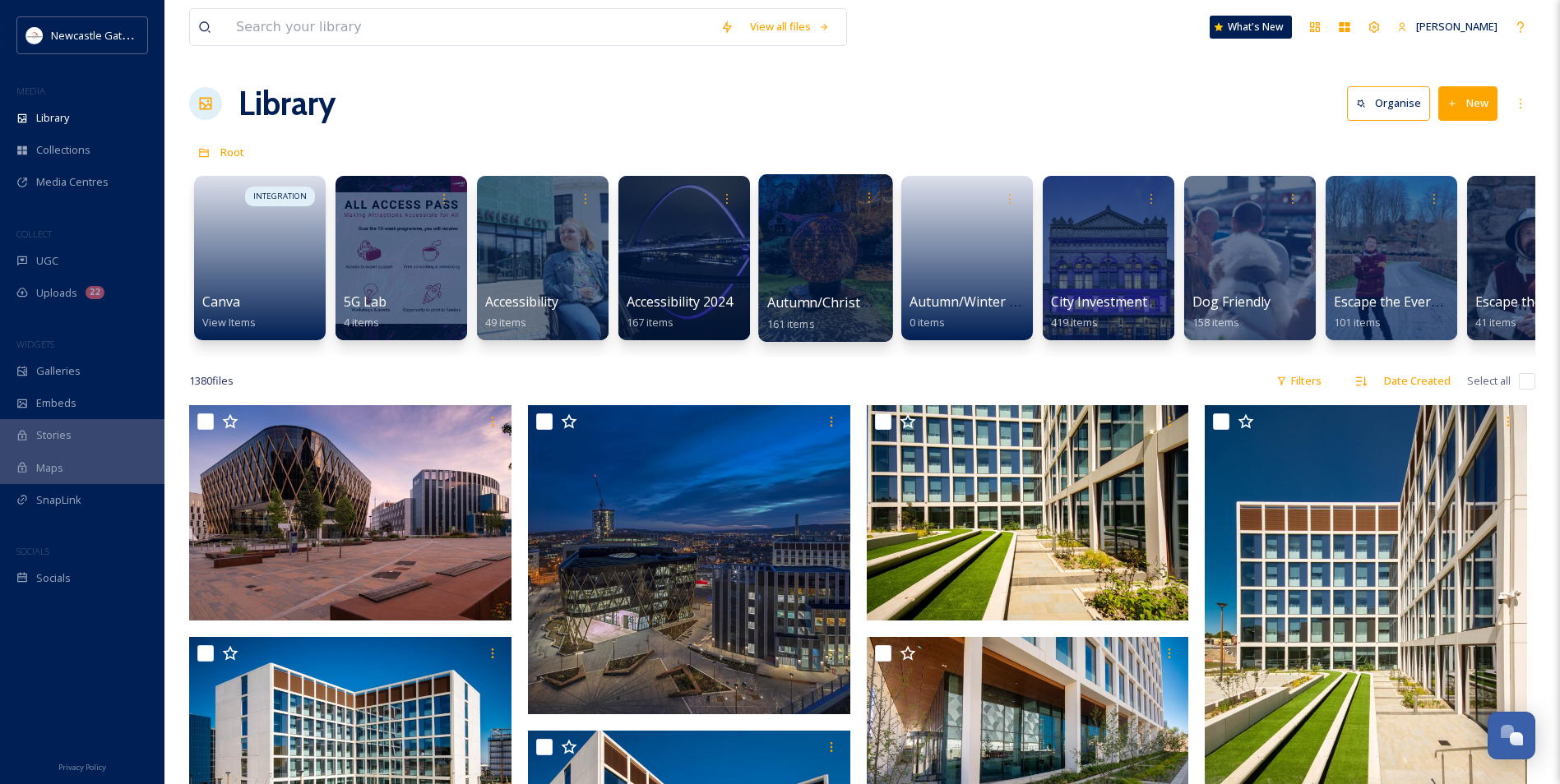
click at [843, 257] on div at bounding box center [825, 259] width 134 height 168
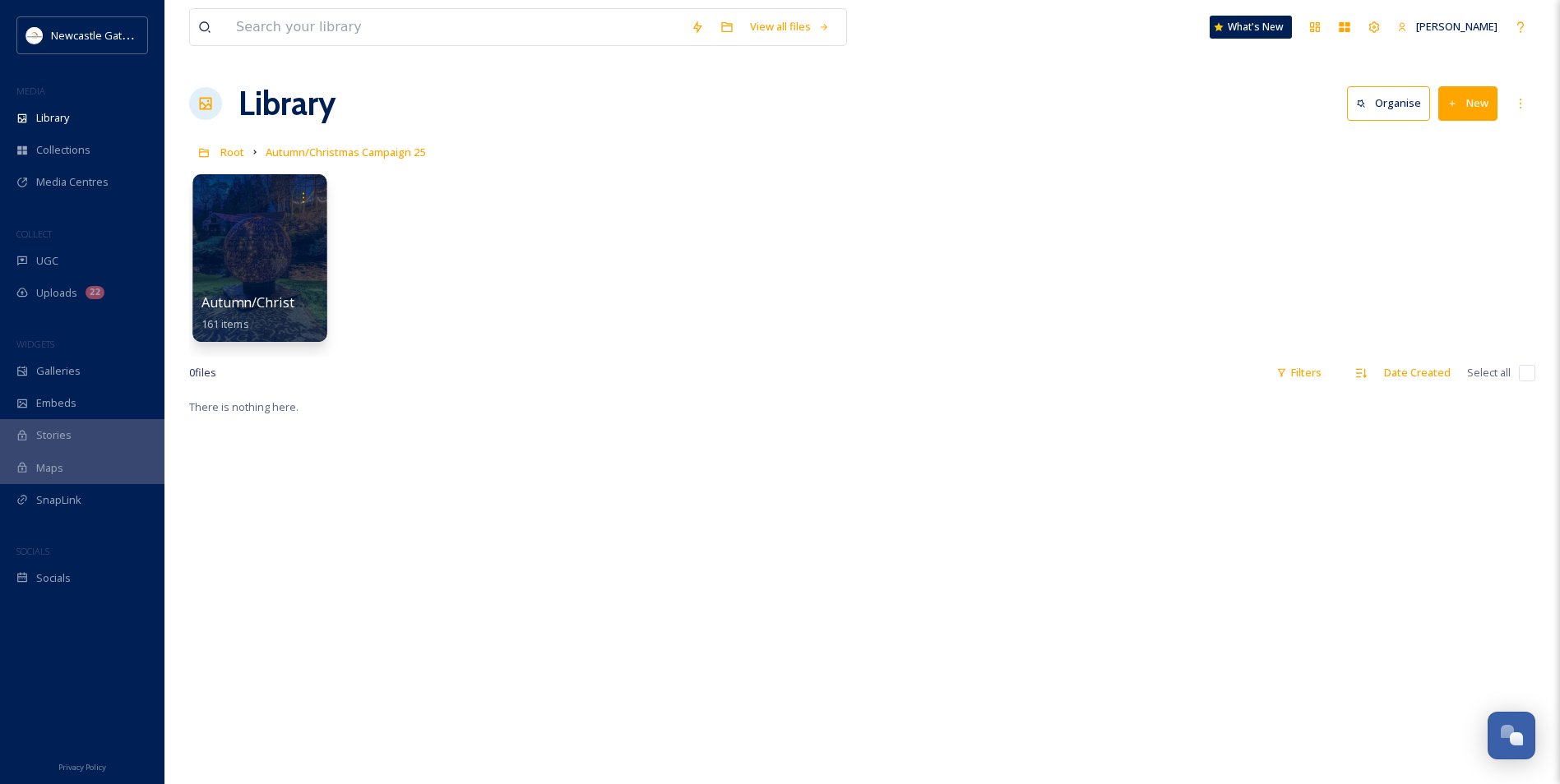
click at [216, 198] on div at bounding box center [260, 198] width 118 height 31
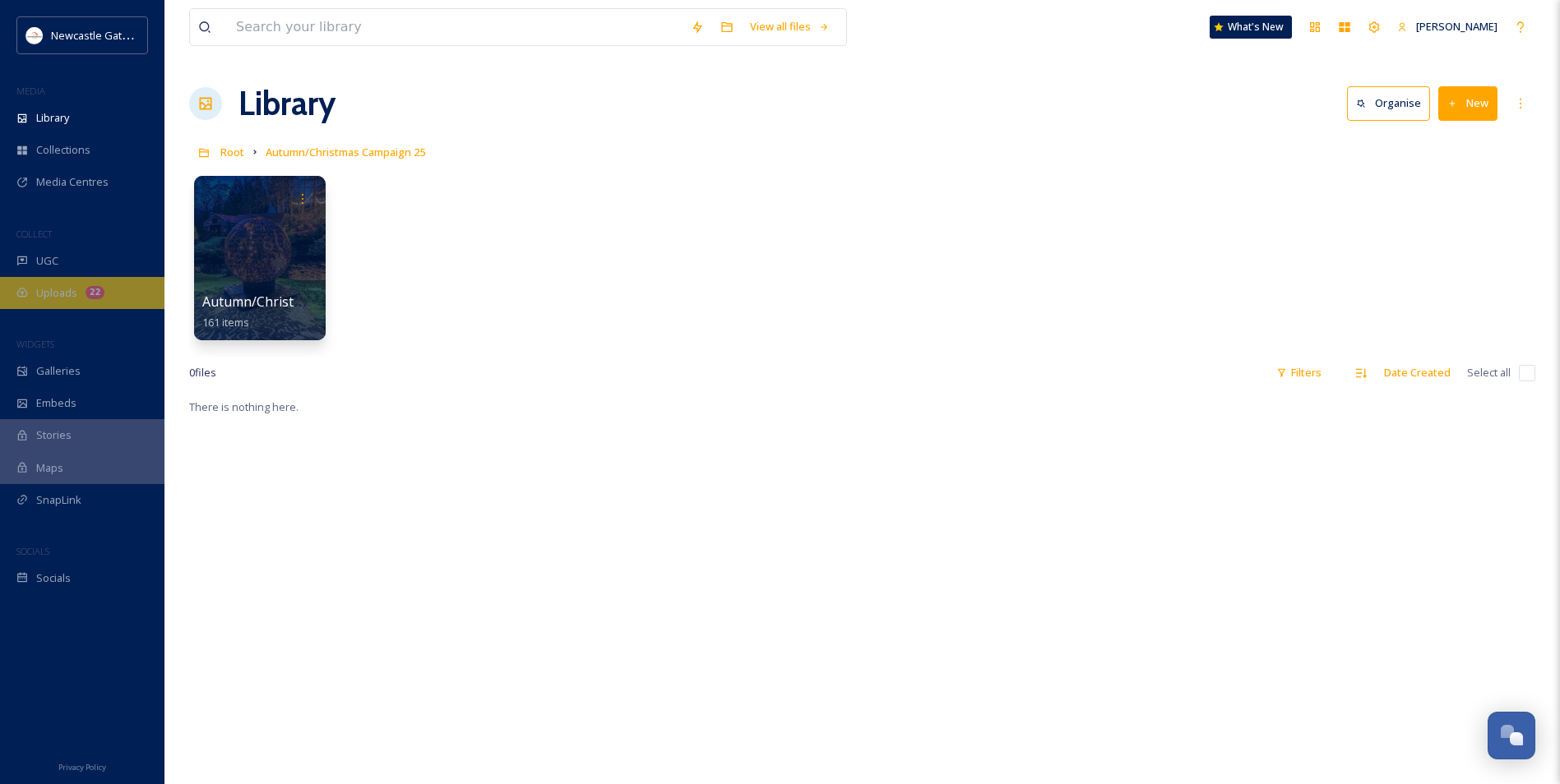
click at [50, 296] on span "Uploads" at bounding box center [56, 293] width 41 height 15
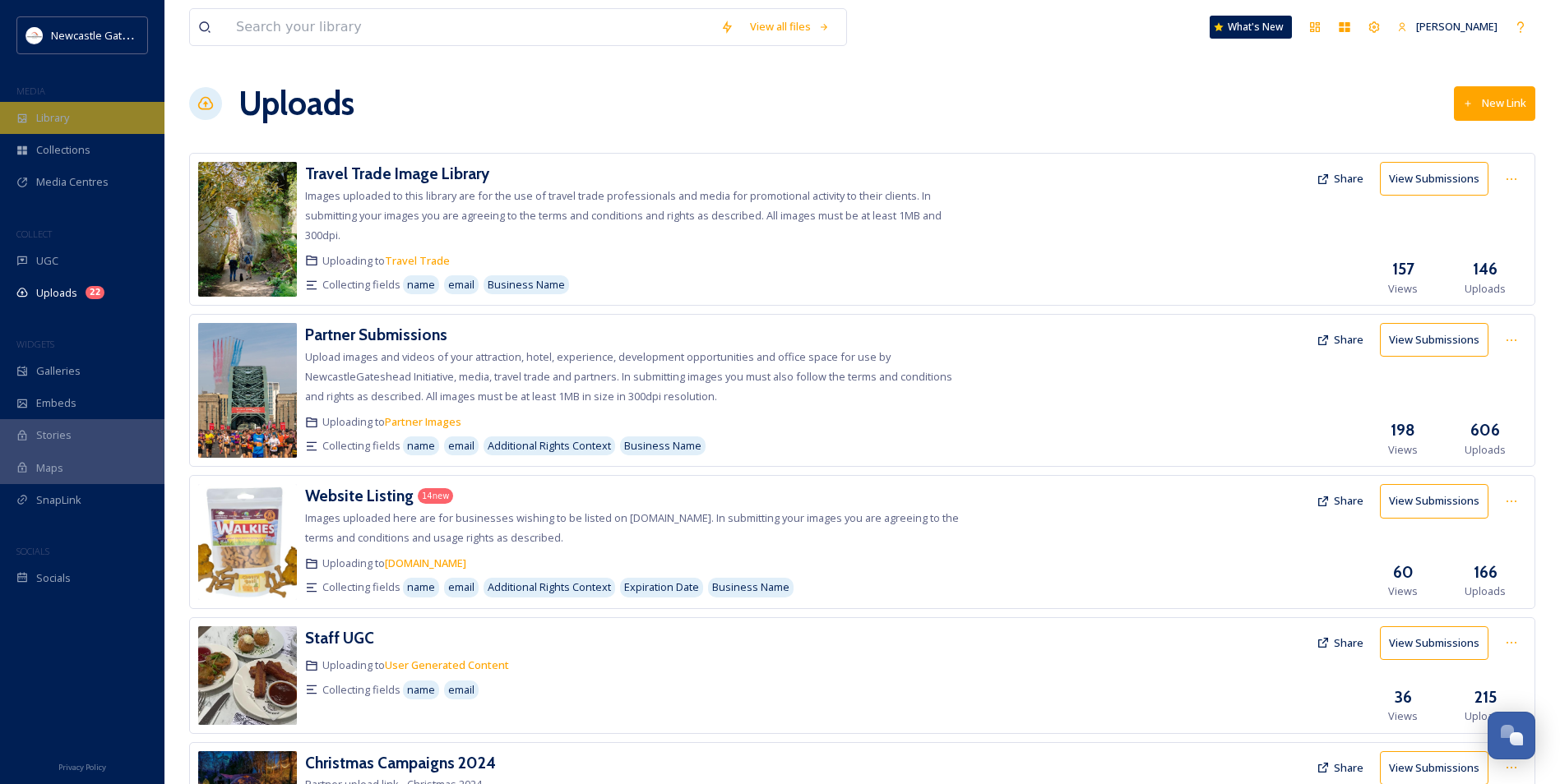
click at [111, 116] on div "Library" at bounding box center [82, 118] width 164 height 32
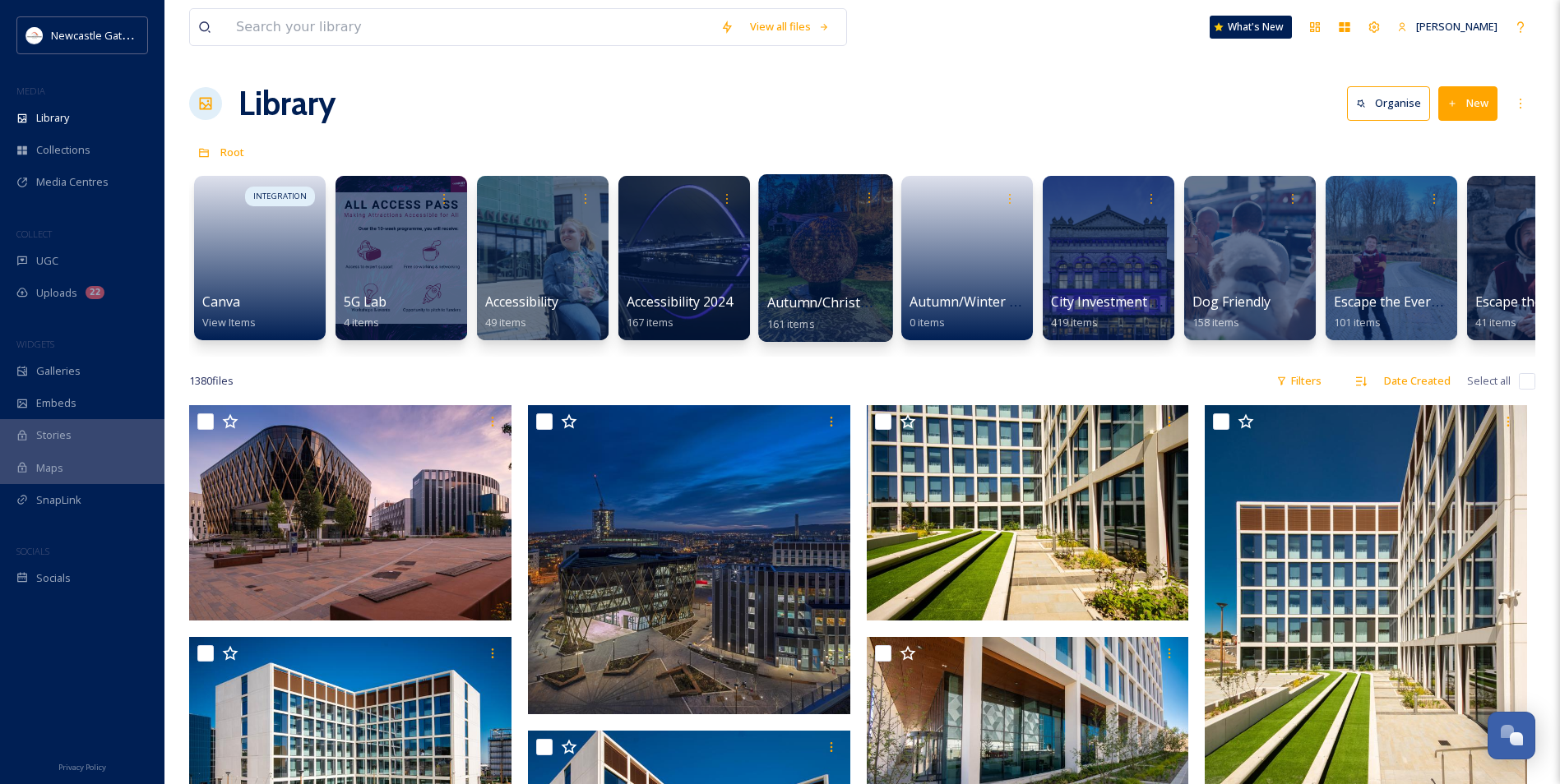
click at [809, 278] on div at bounding box center [825, 259] width 134 height 168
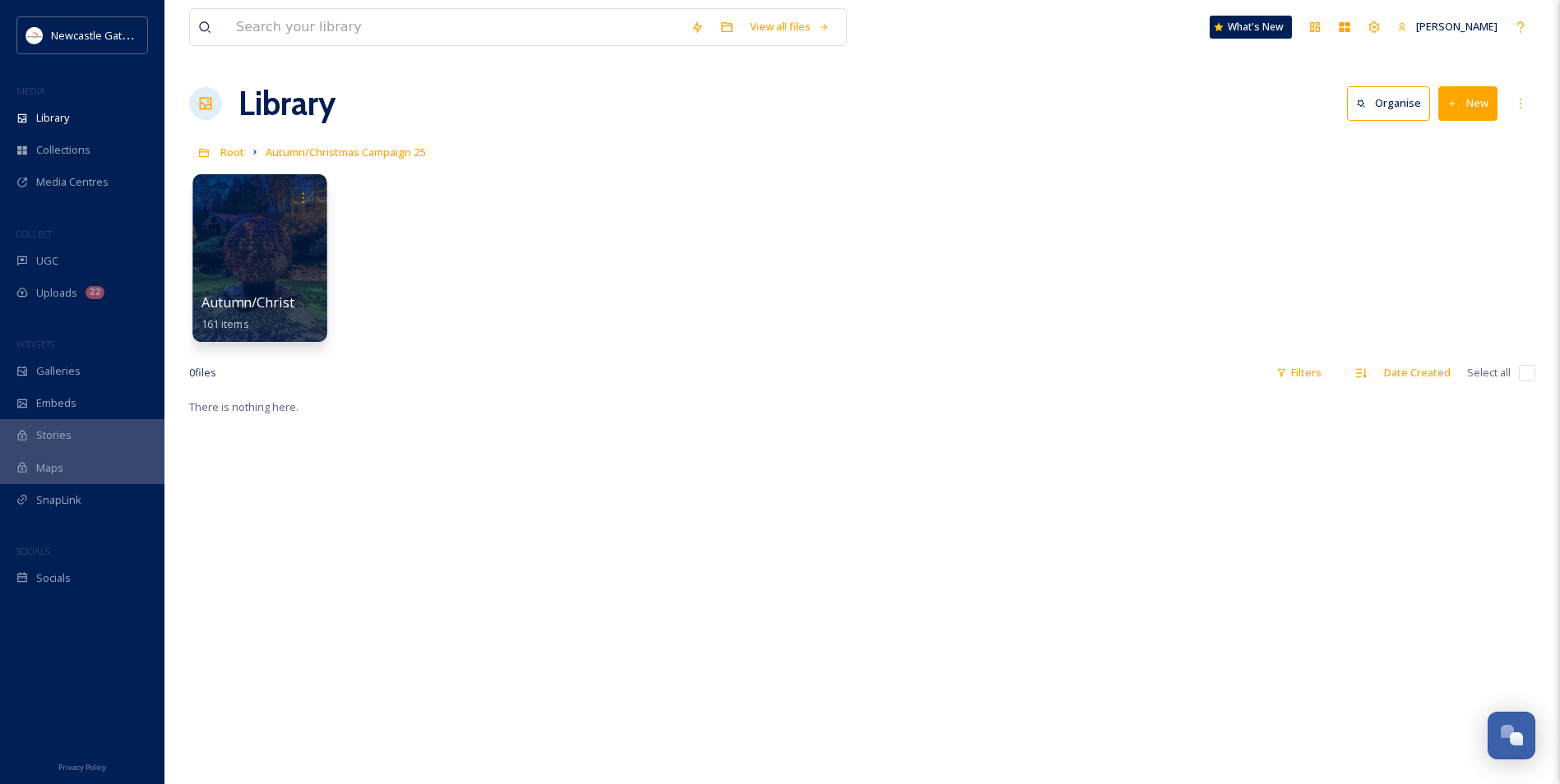
click at [207, 255] on div at bounding box center [259, 259] width 134 height 168
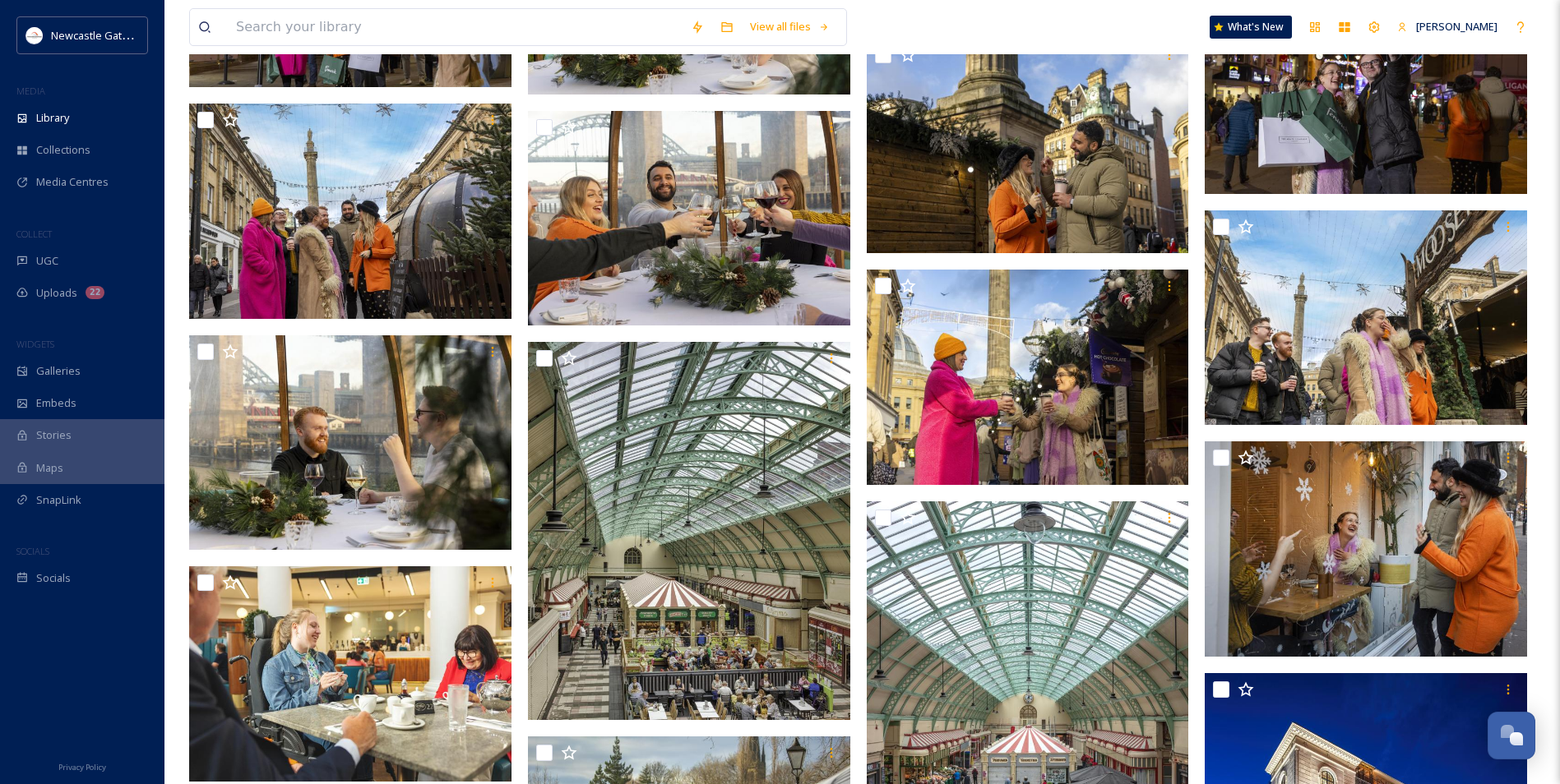
scroll to position [3946, 0]
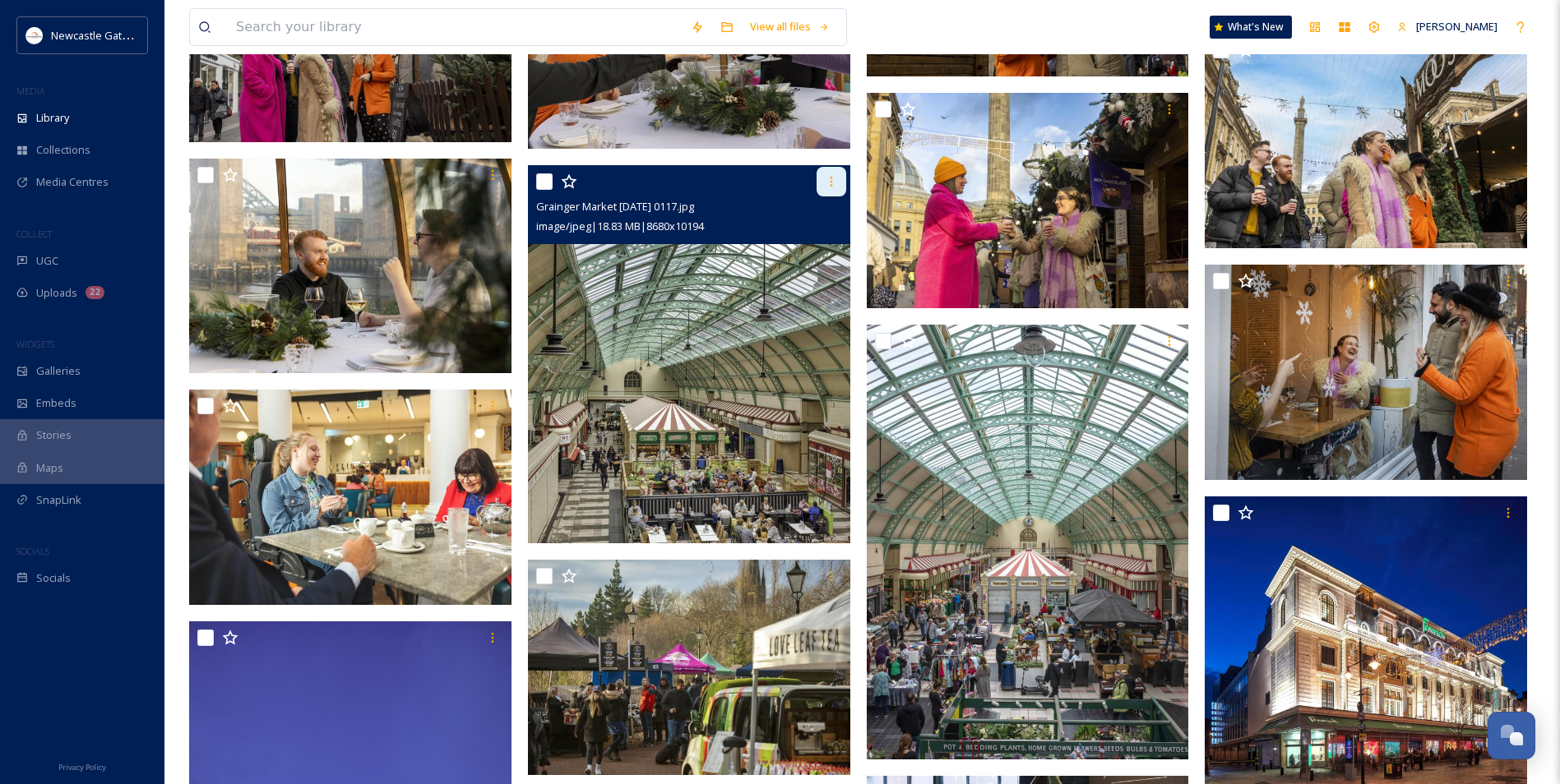
click at [829, 185] on icon at bounding box center [831, 181] width 13 height 13
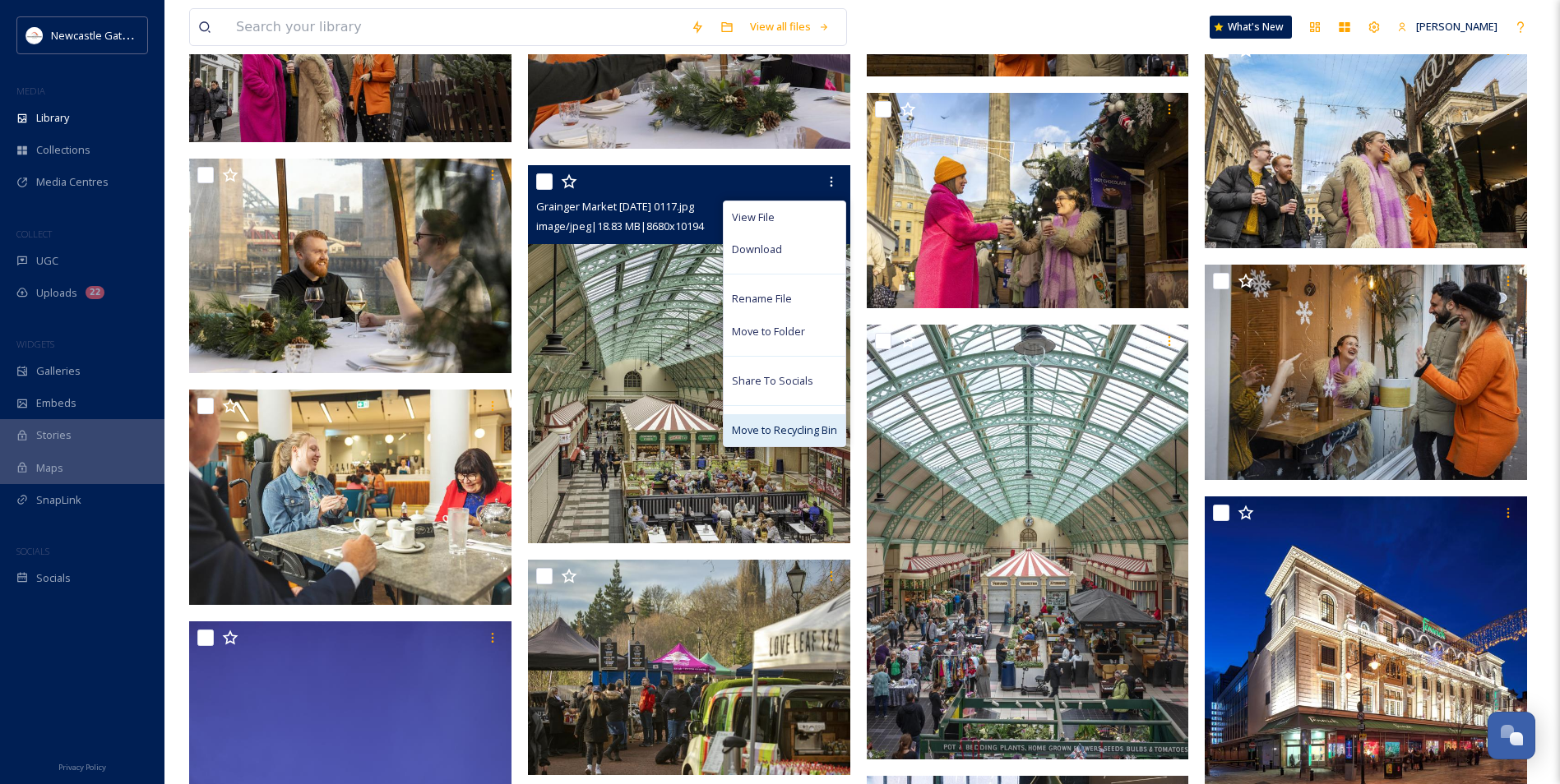
click at [761, 424] on span "Move to Recycling Bin" at bounding box center [784, 431] width 105 height 15
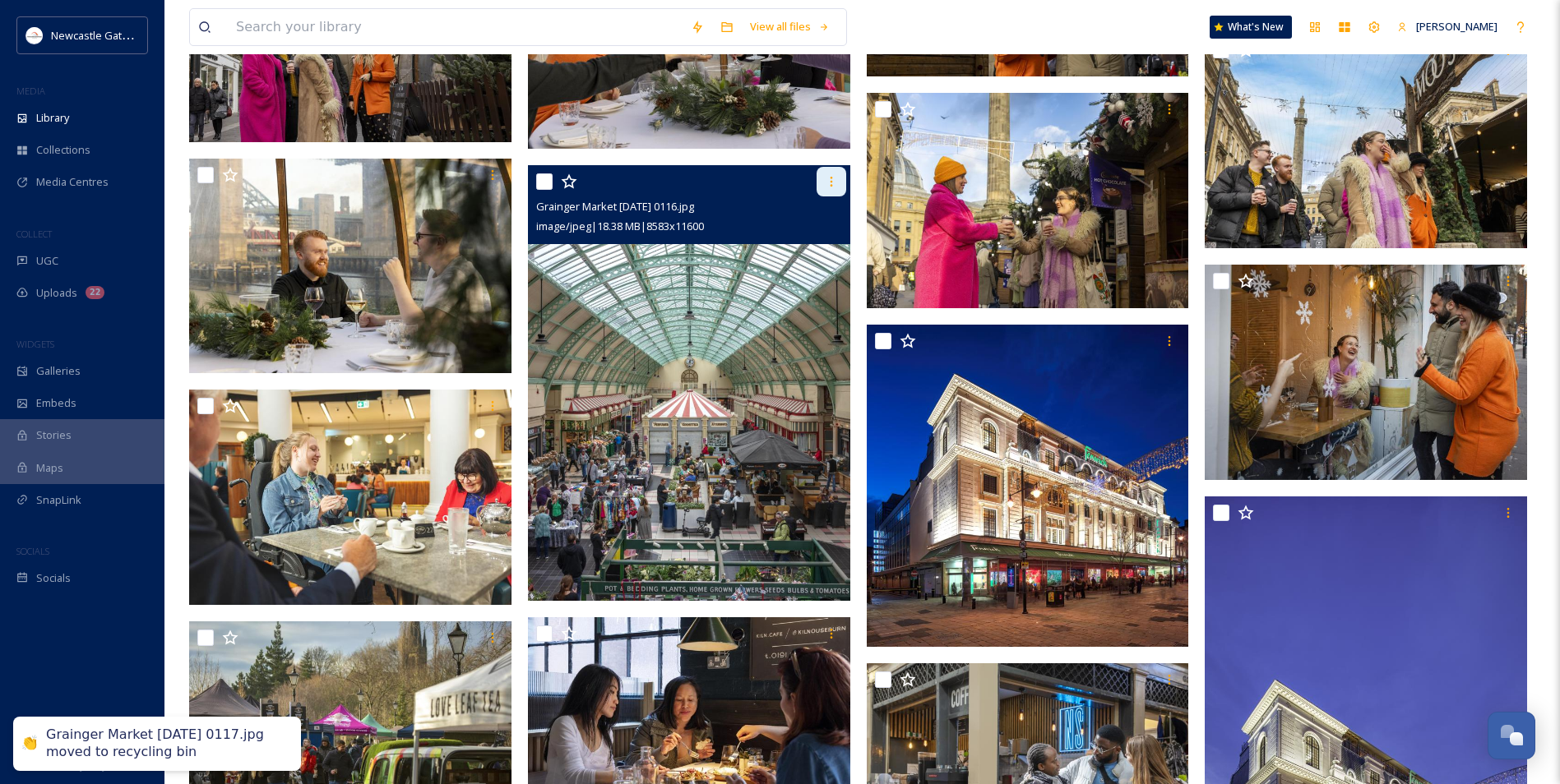
click at [835, 182] on icon at bounding box center [831, 181] width 13 height 13
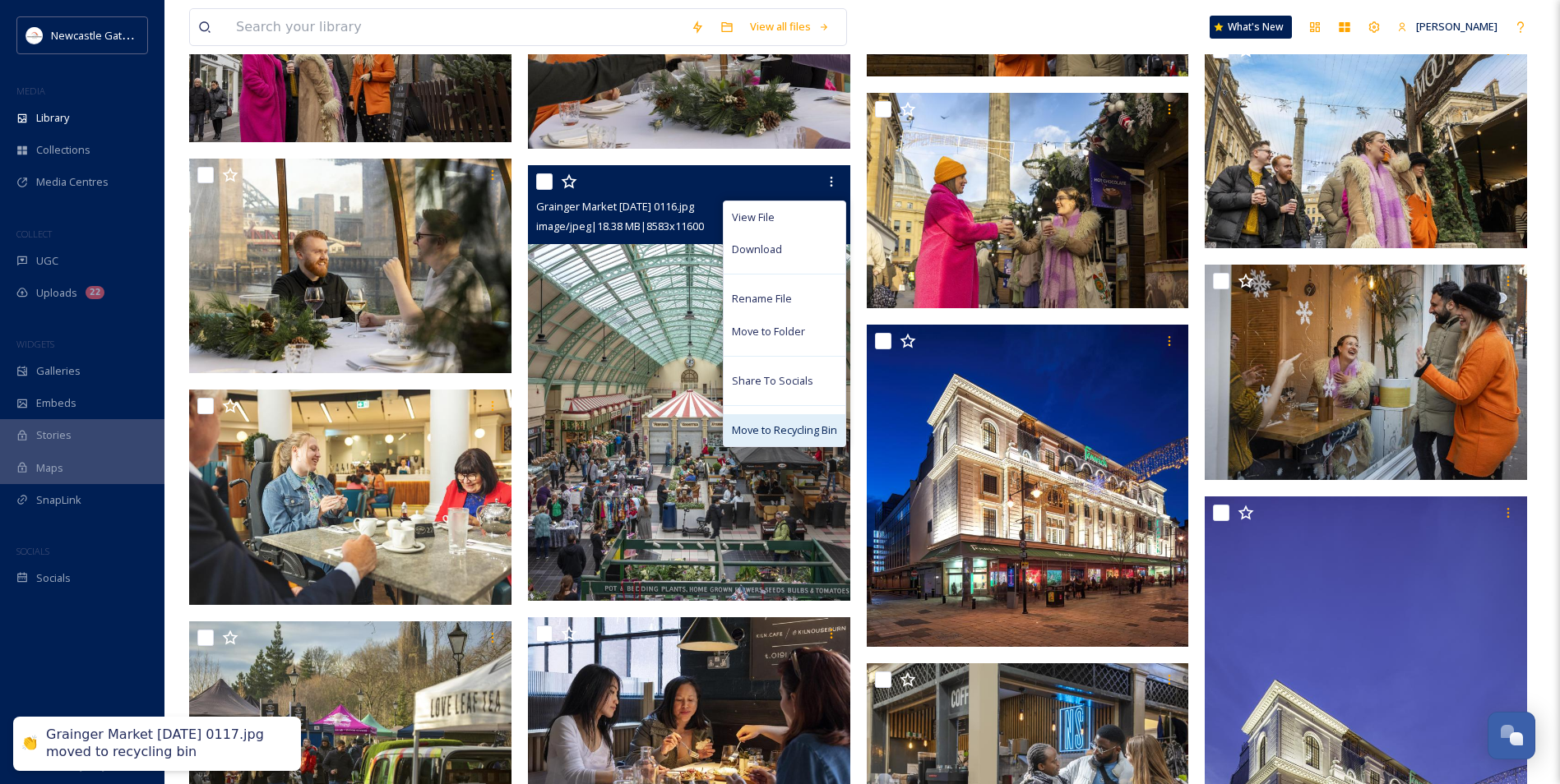
click at [755, 441] on div "Move to Recycling Bin" at bounding box center [784, 431] width 121 height 32
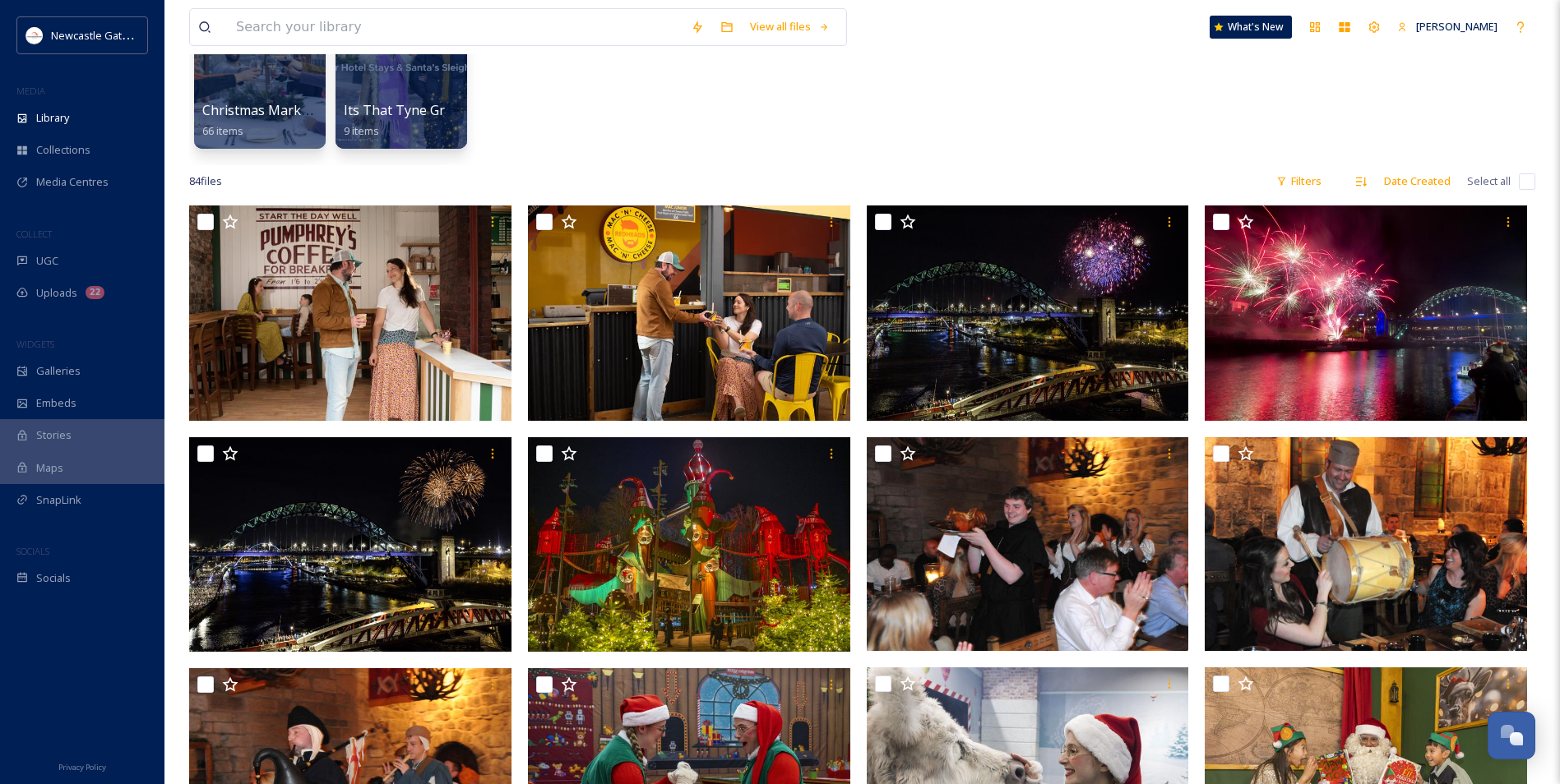
scroll to position [0, 0]
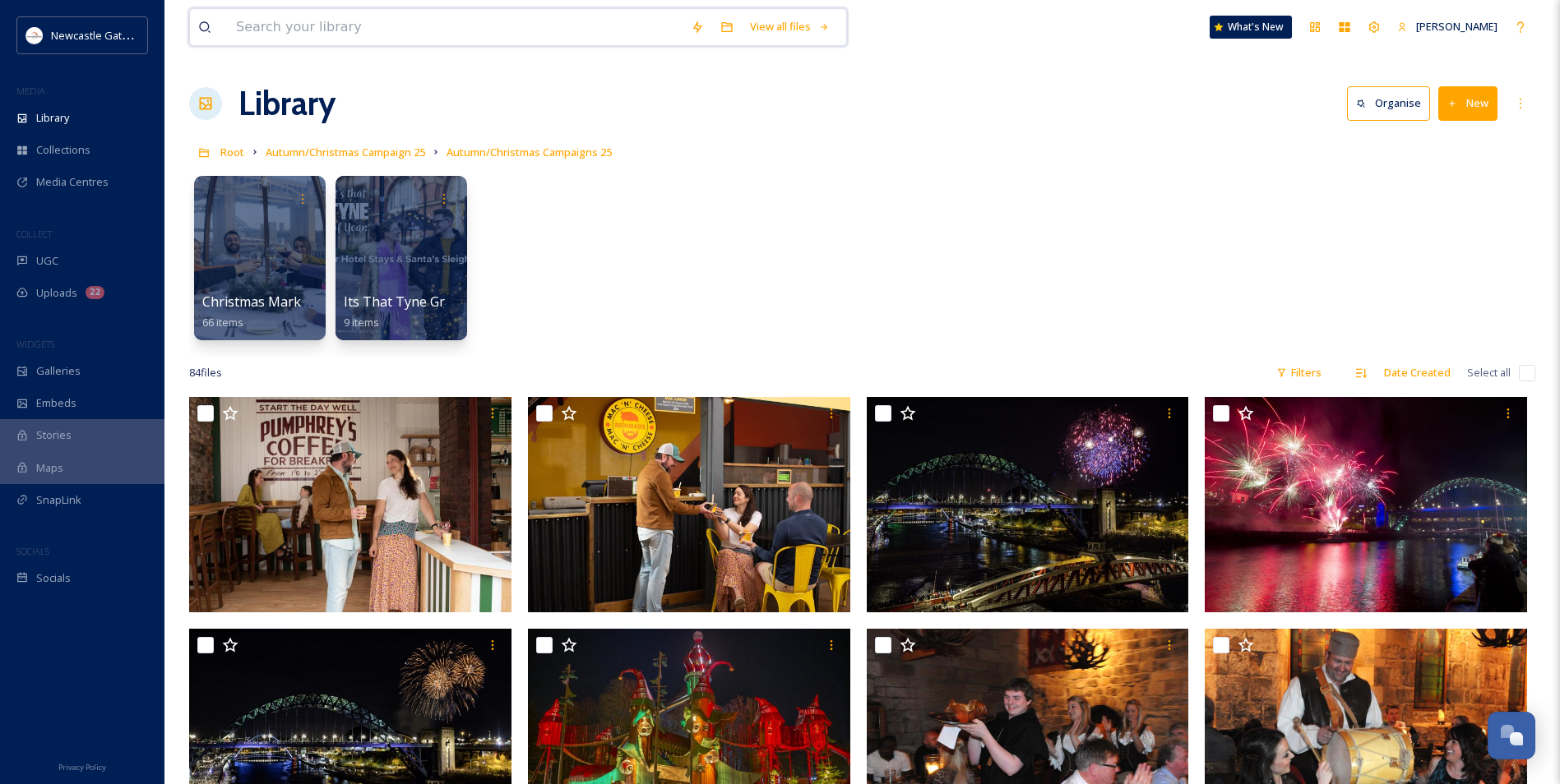
click at [346, 29] on input at bounding box center [455, 27] width 455 height 36
